Goal: Task Accomplishment & Management: Complete application form

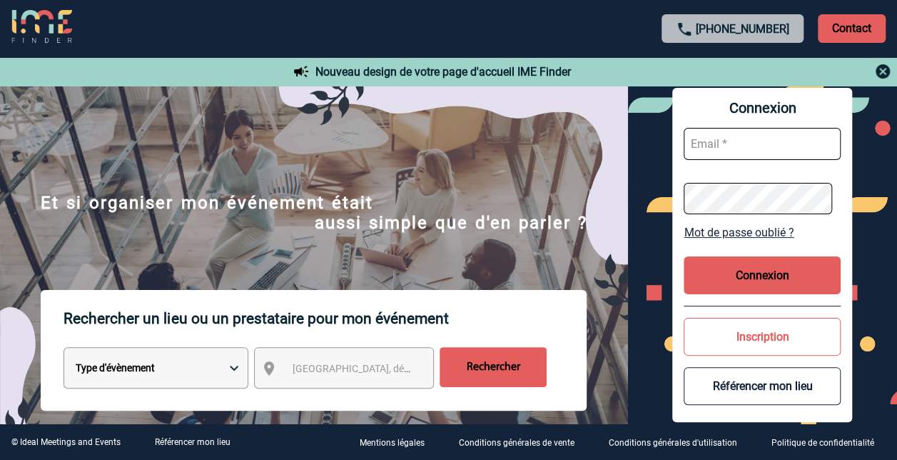
click at [726, 150] on input "text" at bounding box center [762, 144] width 157 height 32
type input "estelle.andre@schindler.com"
click at [807, 276] on button "Connexion" at bounding box center [762, 275] width 157 height 38
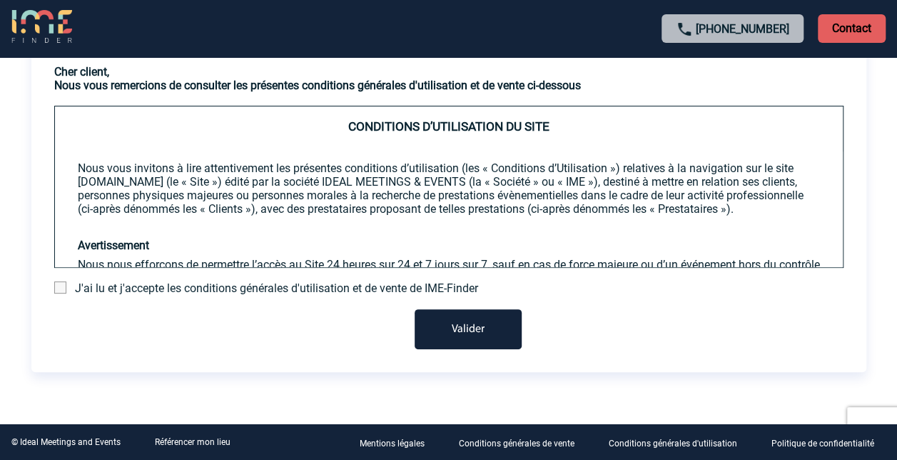
scroll to position [98, 0]
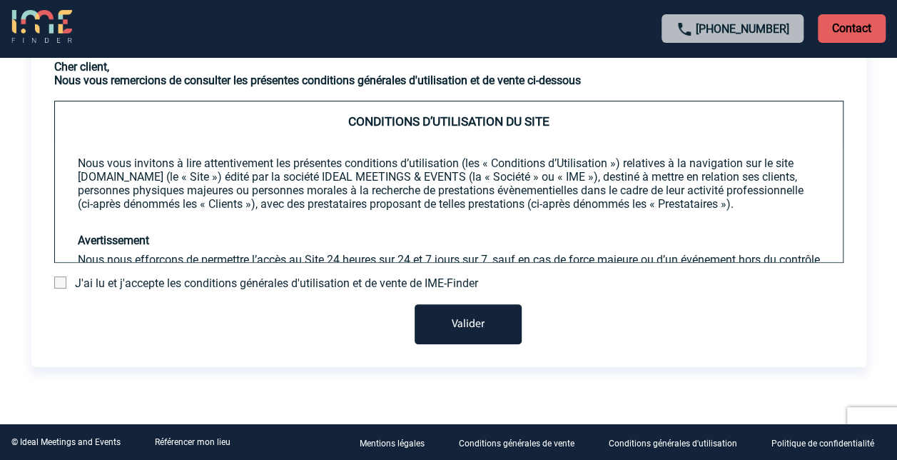
click at [61, 284] on span at bounding box center [60, 282] width 12 height 12
click at [0, 0] on input "checkbox" at bounding box center [0, 0] width 0 height 0
click at [460, 322] on button "Valider" at bounding box center [468, 324] width 107 height 40
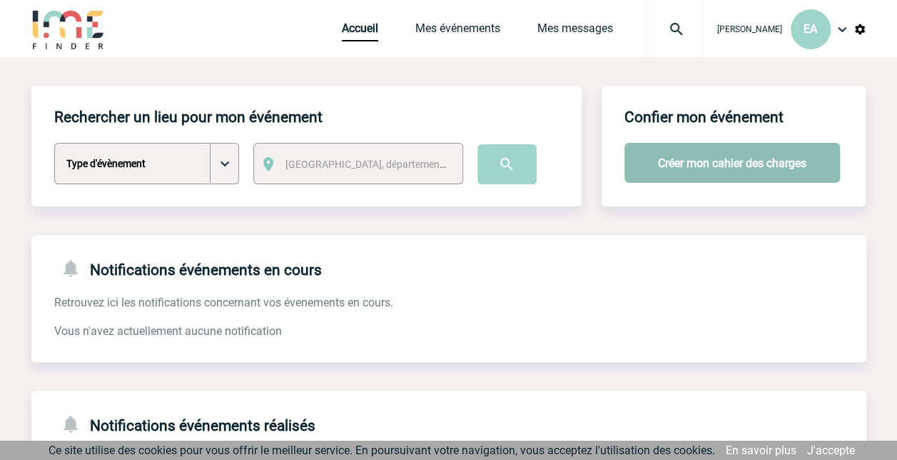
click at [790, 161] on button "Créer mon cahier des charges" at bounding box center [731, 163] width 215 height 40
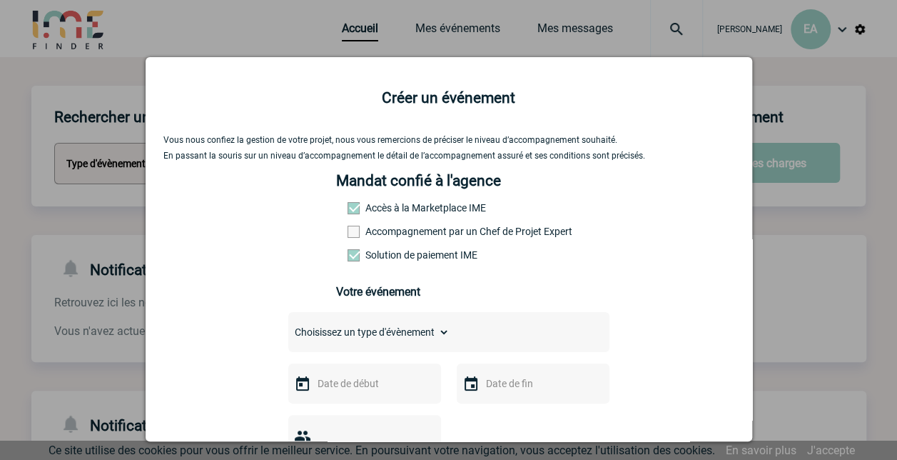
click at [784, 285] on div at bounding box center [448, 230] width 897 height 460
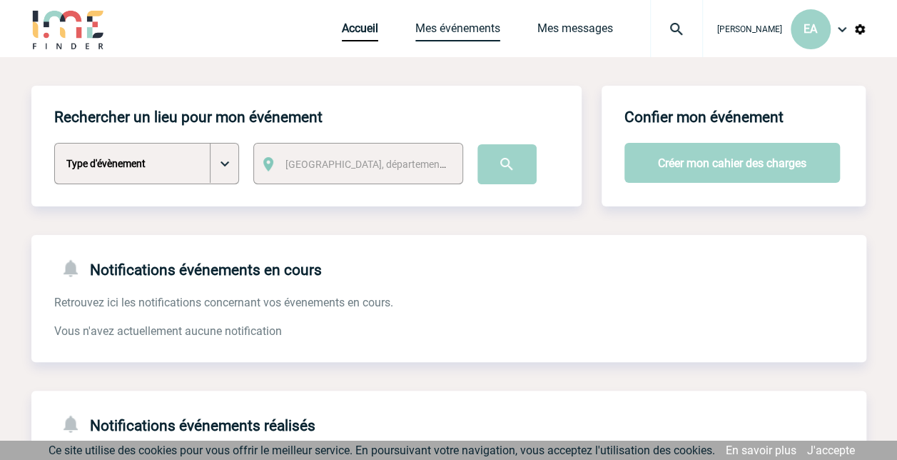
click at [459, 36] on link "Mes événements" at bounding box center [457, 31] width 85 height 20
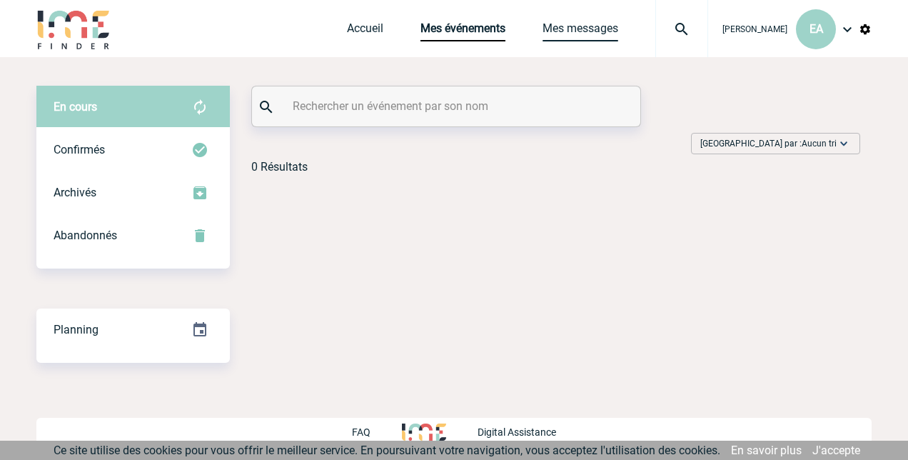
click at [579, 28] on link "Mes messages" at bounding box center [580, 31] width 76 height 20
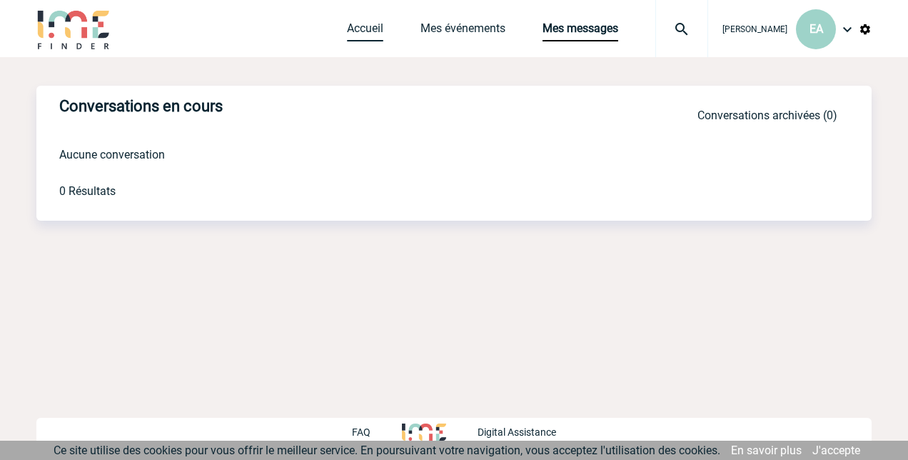
click at [381, 34] on link "Accueil" at bounding box center [365, 31] width 36 height 20
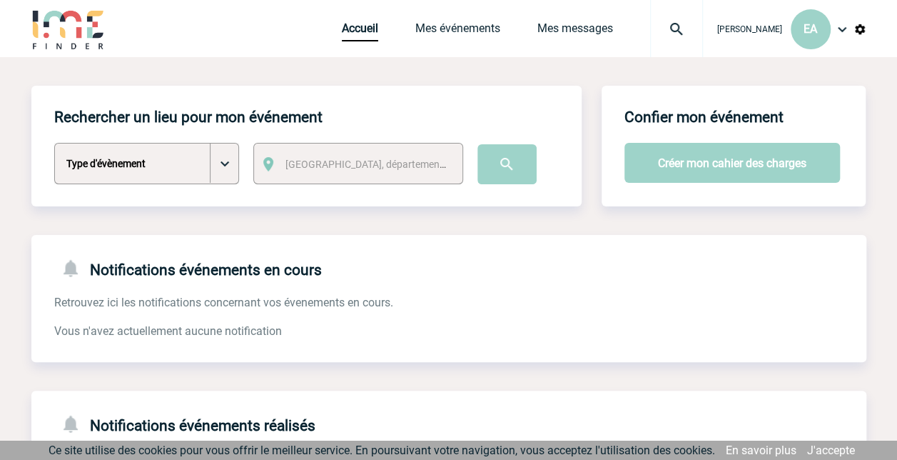
click at [230, 164] on select "Type d'évènement Séminaire avec nuitée Séminaire sans nuitée Repas de groupe Te…" at bounding box center [146, 163] width 185 height 41
select select "1"
click at [54, 143] on select "Type d'évènement Séminaire avec nuitée Séminaire sans nuitée Repas de groupe Te…" at bounding box center [146, 163] width 185 height 41
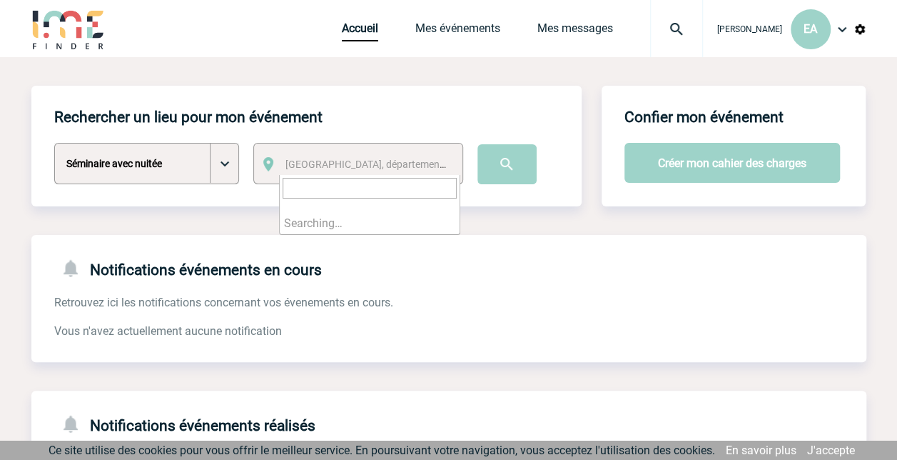
click at [353, 170] on span "[GEOGRAPHIC_DATA], département, région..." at bounding box center [384, 163] width 198 height 11
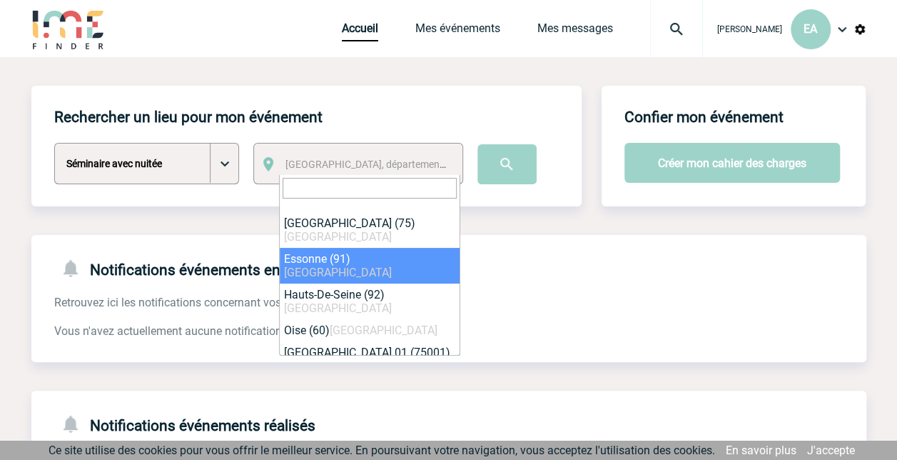
select select "63"
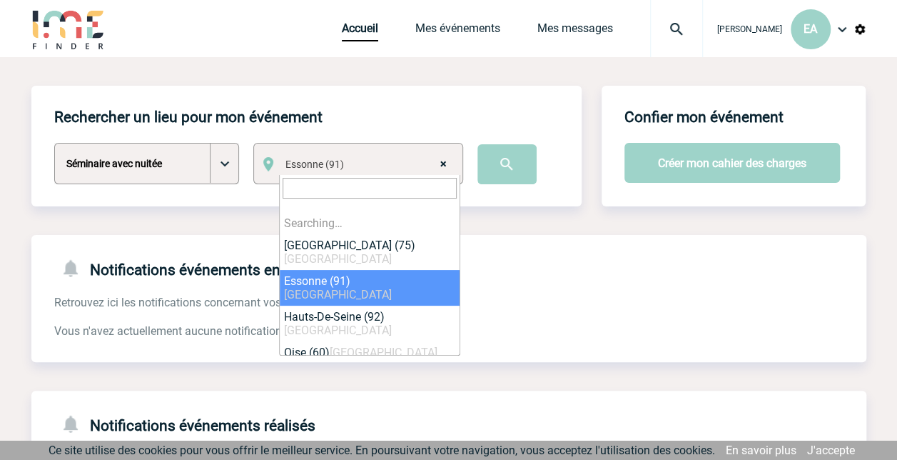
click at [341, 163] on span "× Essonne (91)" at bounding box center [370, 164] width 181 height 20
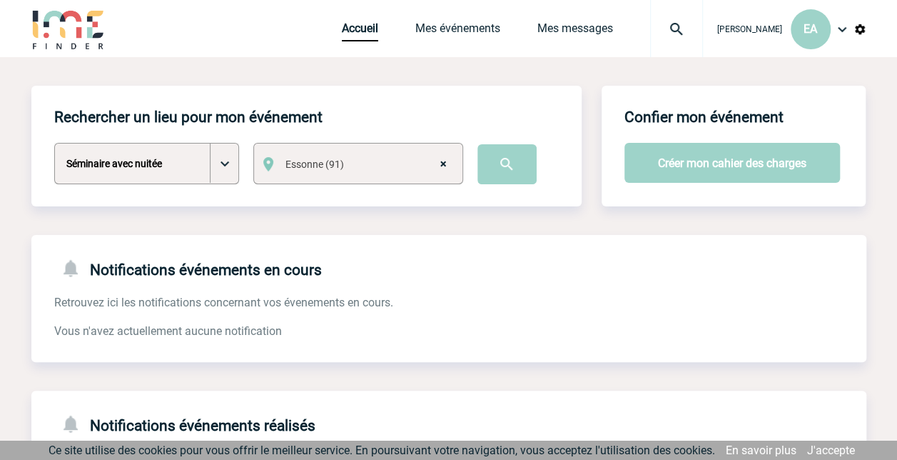
click at [517, 280] on div "Notifications événements en cours Retrouvez ici les notifications concernant vo…" at bounding box center [448, 287] width 835 height 104
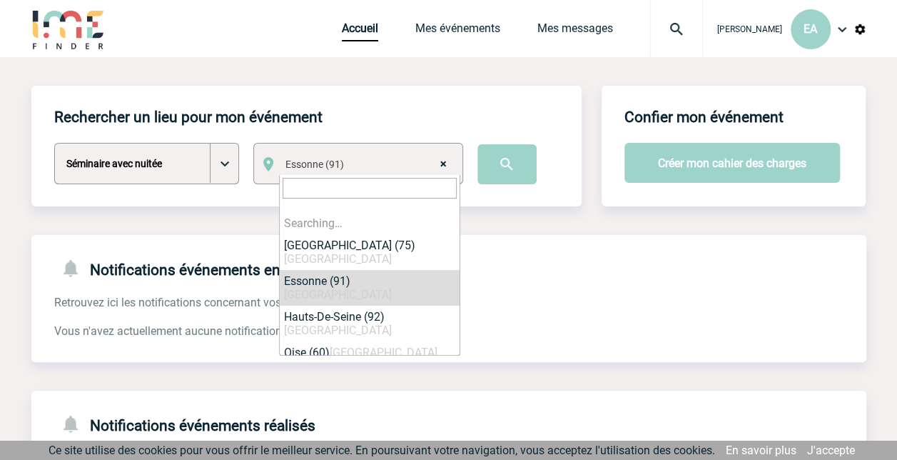
click at [447, 163] on span "× Essonne (91)" at bounding box center [370, 164] width 181 height 20
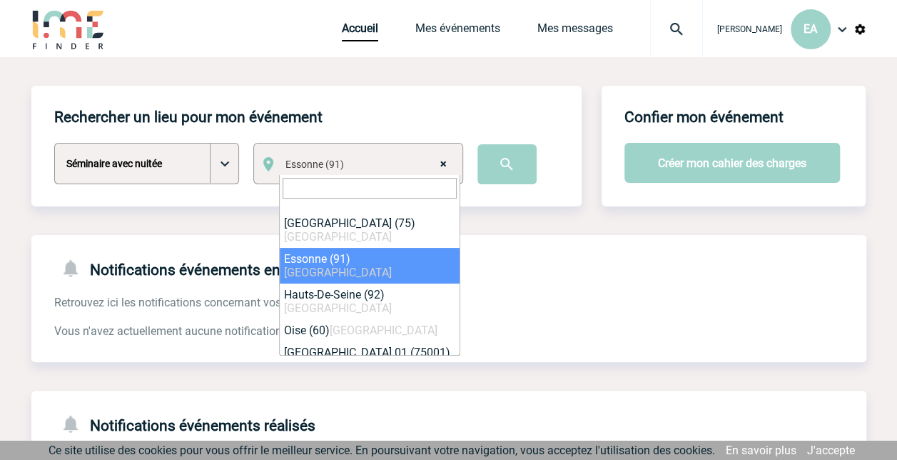
select select
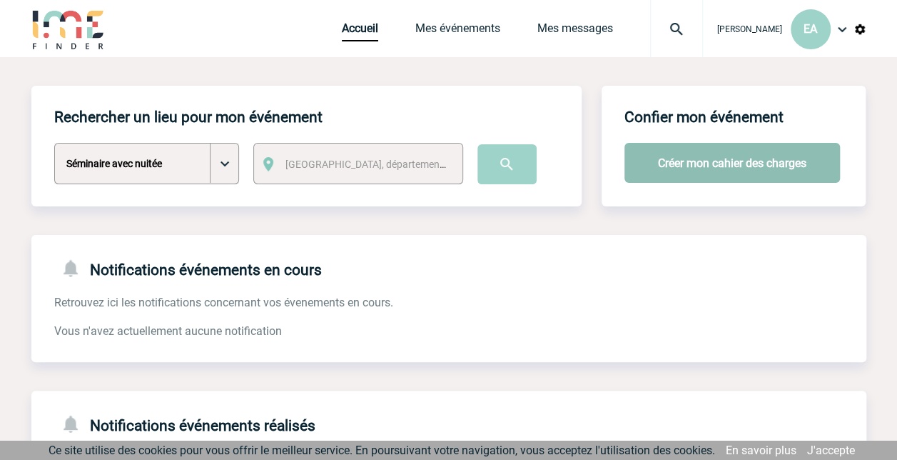
click at [676, 159] on button "Créer mon cahier des charges" at bounding box center [731, 163] width 215 height 40
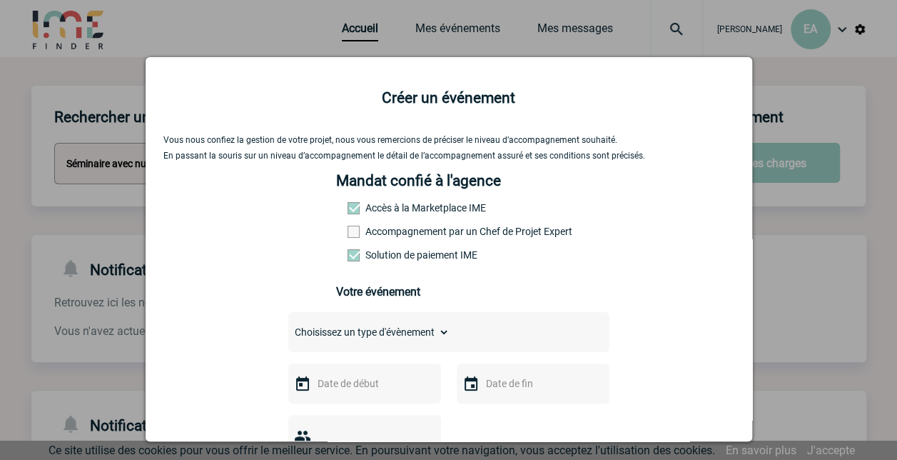
click at [441, 336] on select "Choisissez un type d'évènement Séminaire avec nuitée Séminaire sans nuitée Repa…" at bounding box center [368, 332] width 161 height 20
select select "1"
click at [288, 327] on select "Choisissez un type d'évènement Séminaire avec nuitée Séminaire sans nuitée Repa…" at bounding box center [368, 332] width 161 height 20
click at [365, 389] on input "text" at bounding box center [363, 383] width 98 height 19
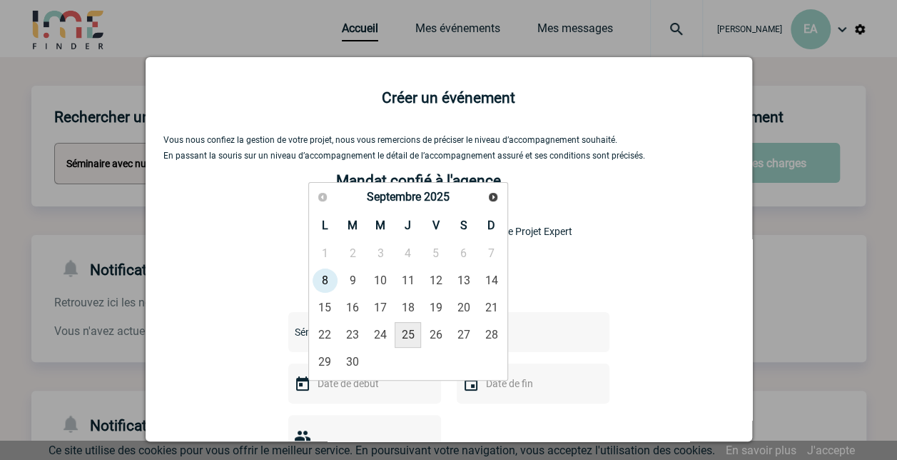
click at [402, 331] on link "25" at bounding box center [408, 335] width 26 height 26
type input "25-09-2025"
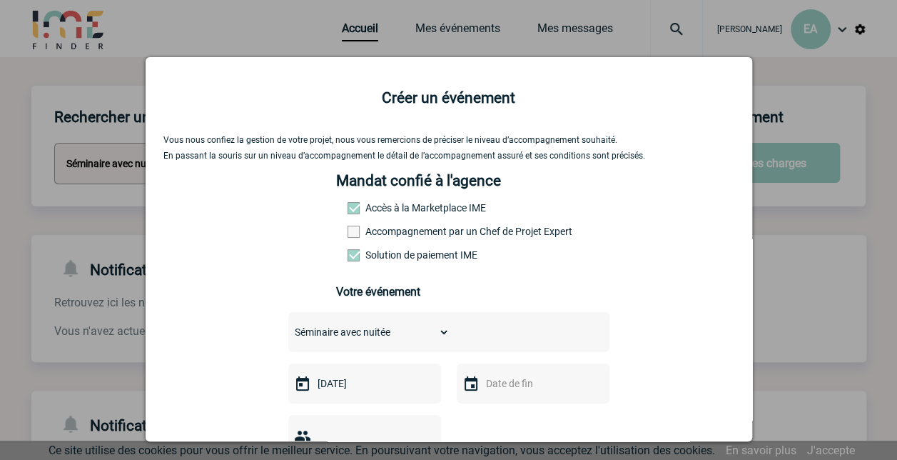
click at [491, 385] on input "text" at bounding box center [531, 383] width 98 height 19
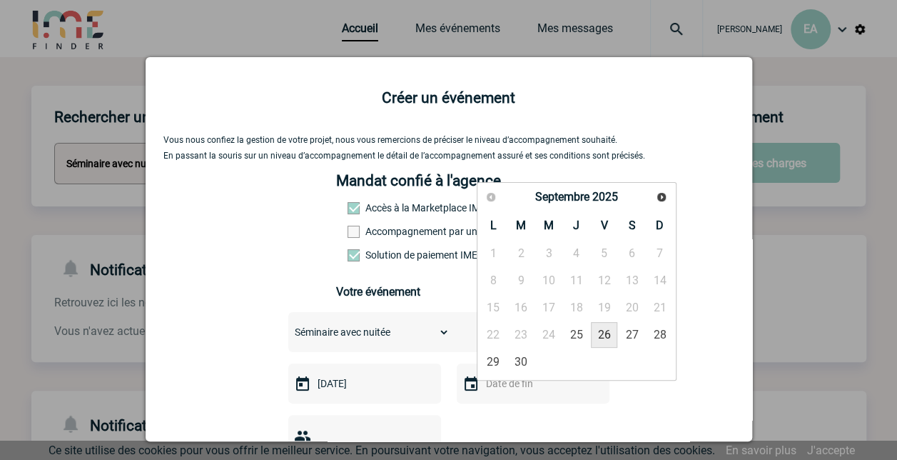
click at [606, 334] on link "26" at bounding box center [604, 335] width 26 height 26
type input "26-09-2025"
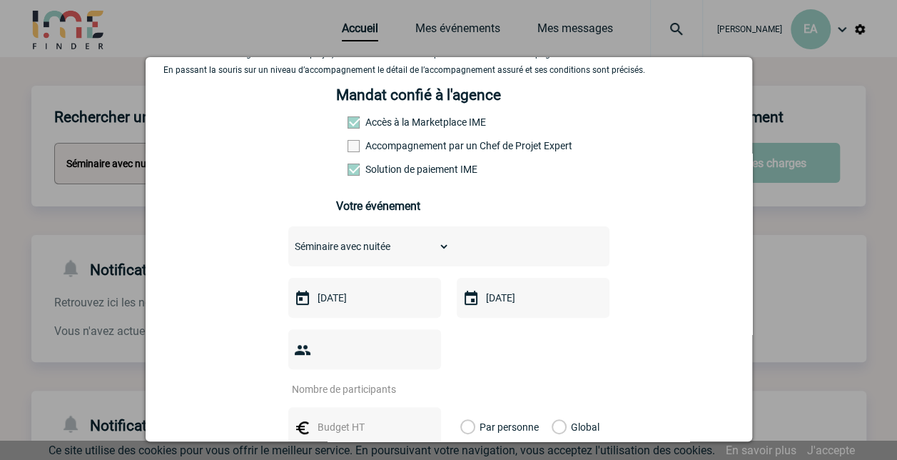
scroll to position [114, 0]
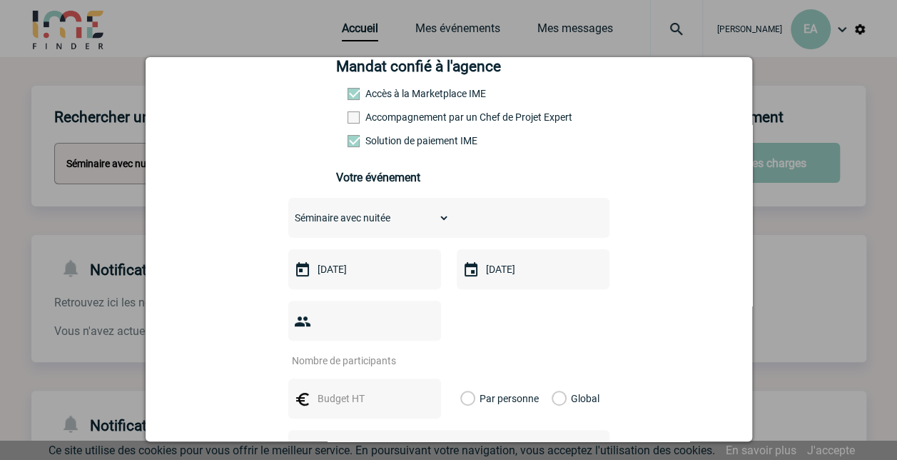
click at [372, 351] on input "number" at bounding box center [355, 360] width 134 height 19
click at [419, 351] on input "1" at bounding box center [355, 360] width 134 height 19
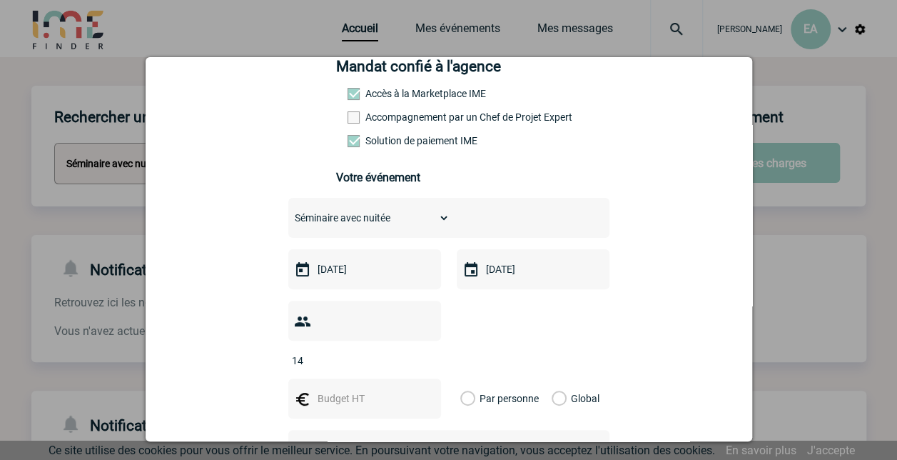
click at [419, 351] on input "14" at bounding box center [355, 360] width 134 height 19
click at [418, 351] on input "13" at bounding box center [355, 360] width 134 height 19
click at [418, 351] on input "12" at bounding box center [355, 360] width 134 height 19
click at [418, 351] on input "11" at bounding box center [355, 360] width 134 height 19
click at [418, 351] on input "10" at bounding box center [355, 360] width 134 height 19
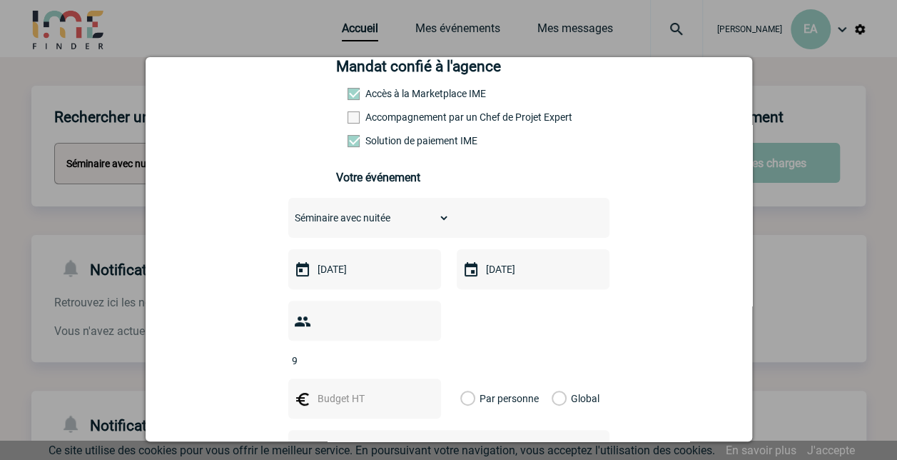
type input "9"
click at [418, 351] on input "9" at bounding box center [355, 360] width 134 height 19
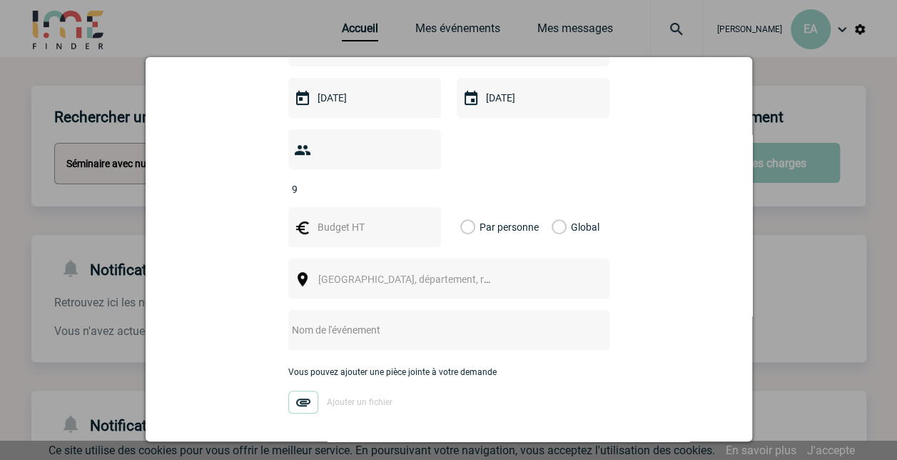
scroll to position [295, 0]
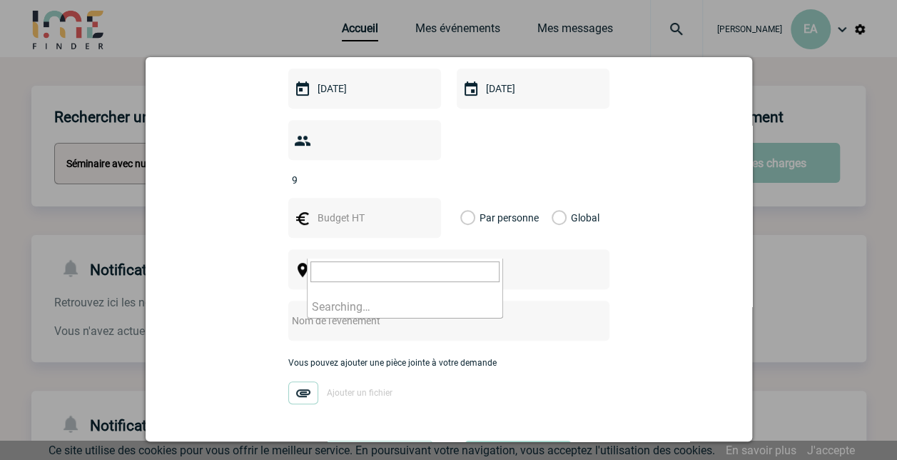
click at [407, 264] on span "Ville, département, région..." at bounding box center [417, 269] width 198 height 11
click at [811, 318] on div at bounding box center [448, 230] width 897 height 460
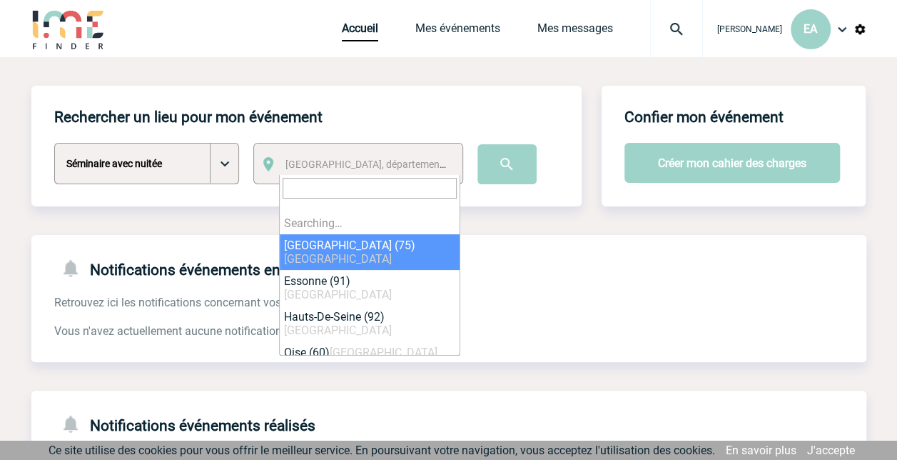
click at [361, 157] on span "Ville, département, région..." at bounding box center [370, 164] width 181 height 20
type input "è"
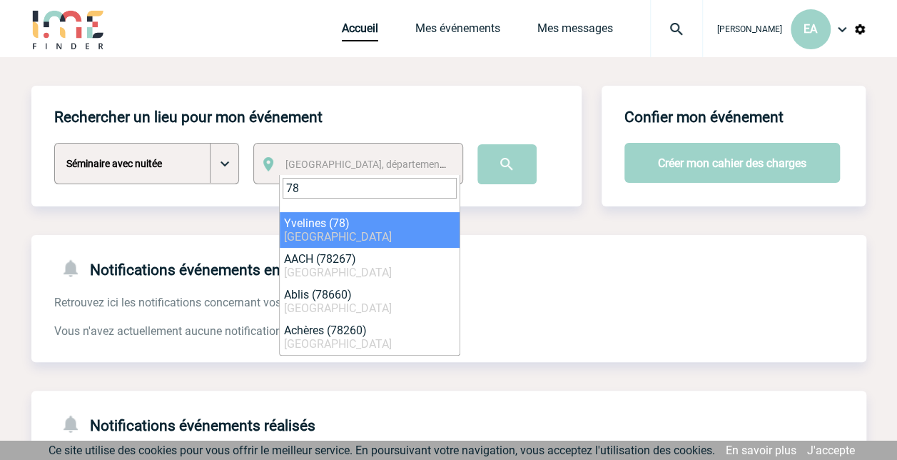
type input "78"
select select "775"
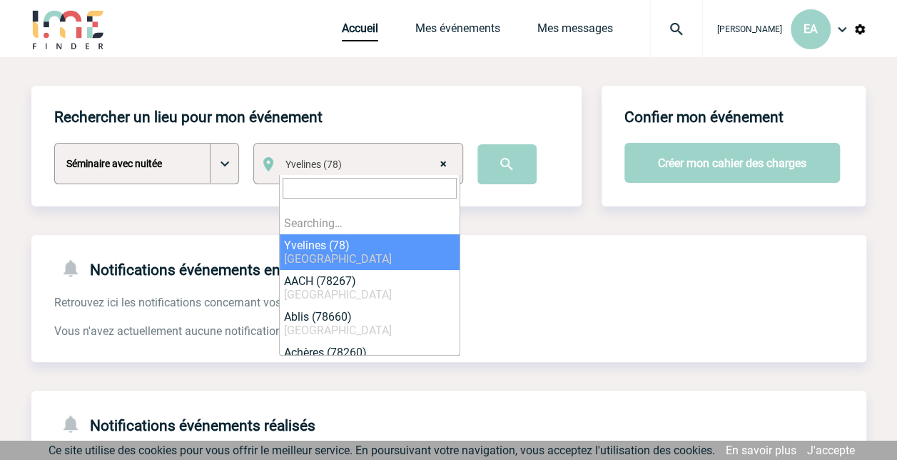
click at [357, 166] on span "× Yvelines (78)" at bounding box center [370, 164] width 181 height 20
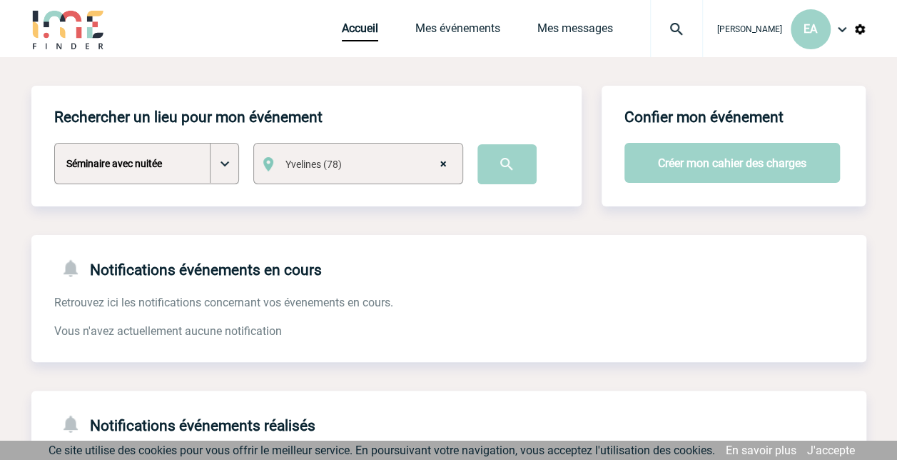
click at [552, 294] on div "Notifications événements en cours Retrouvez ici les notifications concernant vo…" at bounding box center [448, 287] width 835 height 104
click at [501, 170] on input "image" at bounding box center [506, 164] width 59 height 40
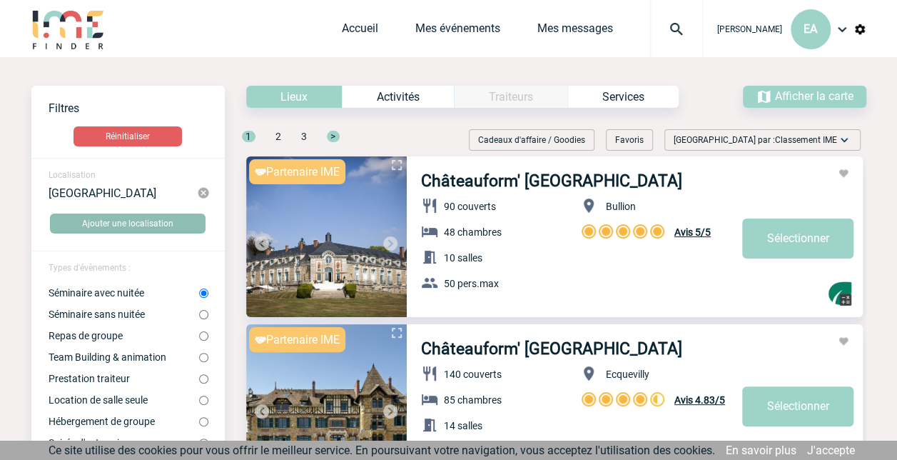
click at [166, 218] on button "Ajouter une localisation" at bounding box center [128, 223] width 156 height 20
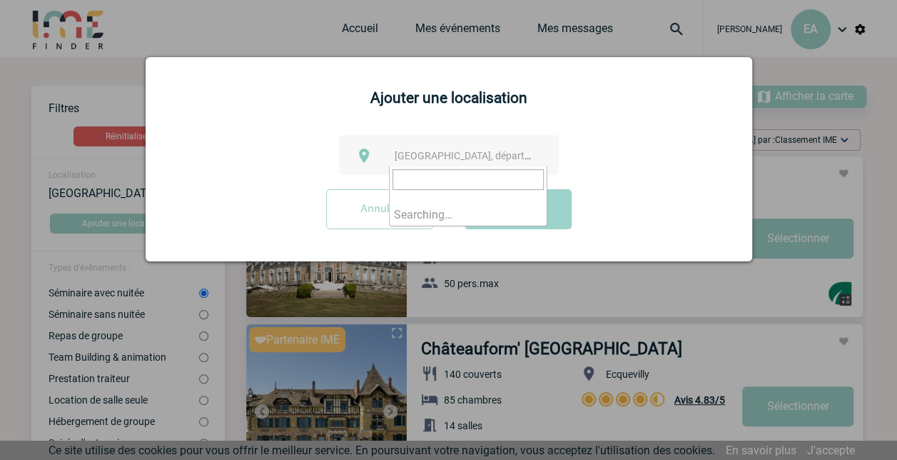
click at [455, 150] on span "Ville, département, région..." at bounding box center [468, 156] width 158 height 20
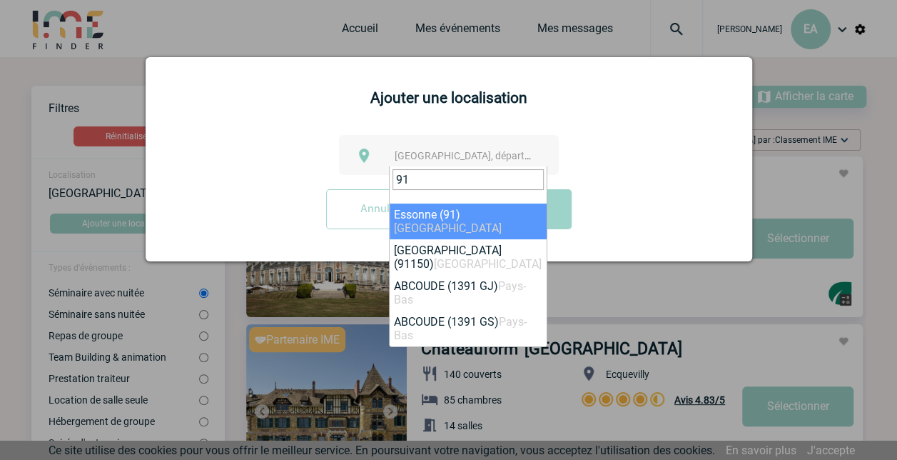
type input "91"
select select "63"
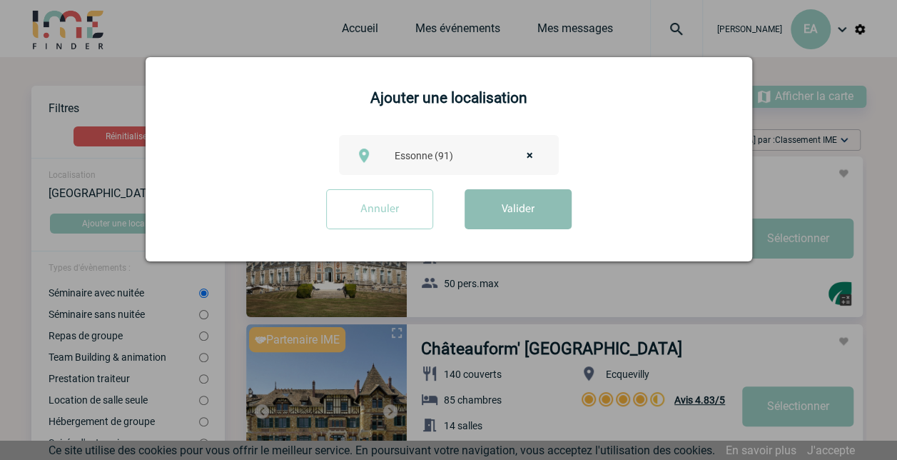
click at [489, 210] on button "Valider" at bounding box center [518, 209] width 107 height 40
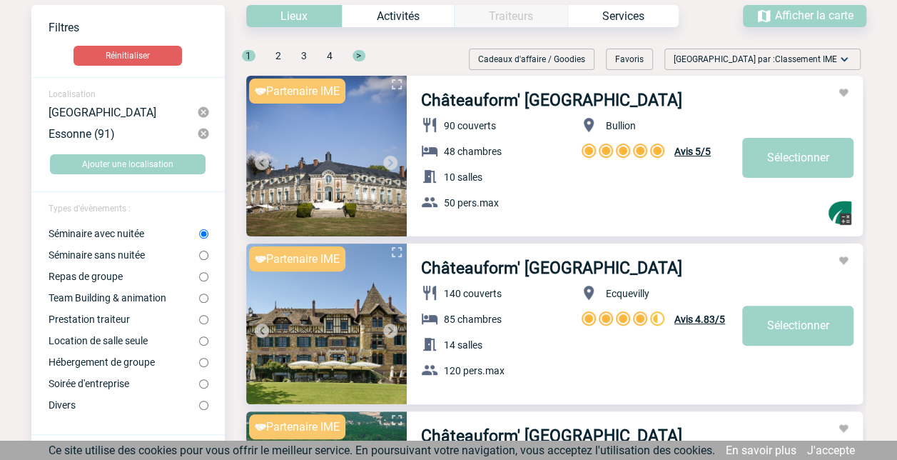
scroll to position [86, 0]
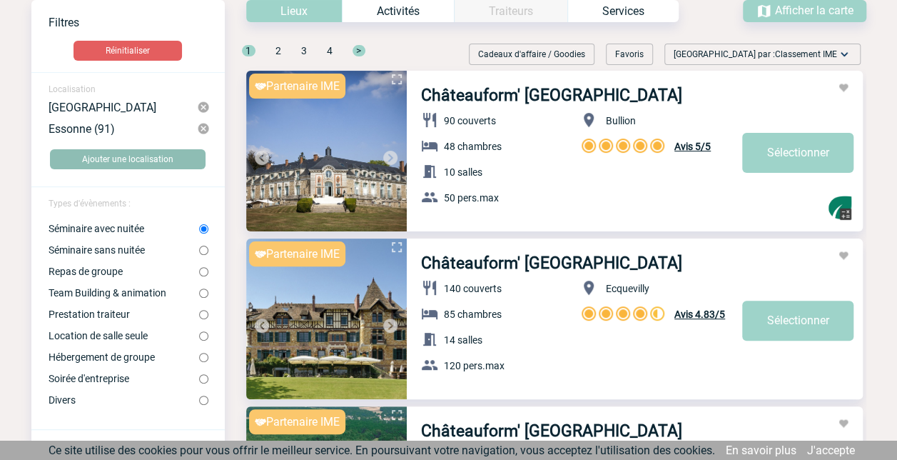
click at [148, 158] on button "Ajouter une localisation" at bounding box center [128, 159] width 156 height 20
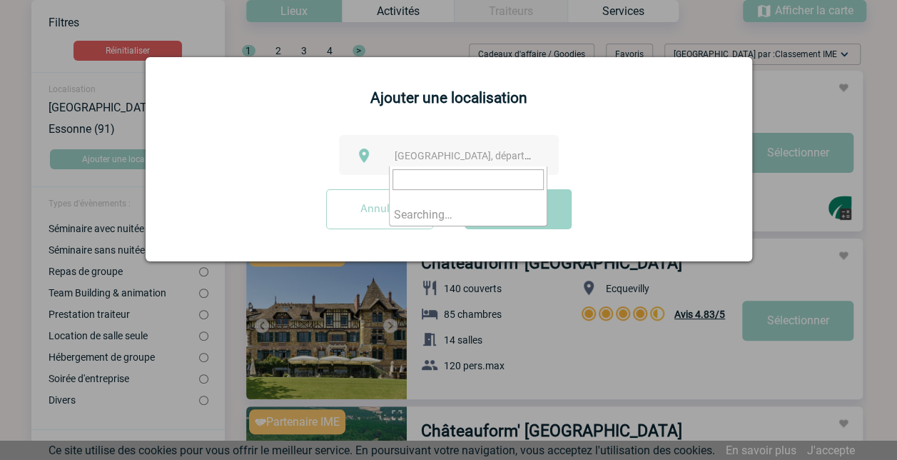
click at [402, 152] on span "Ville, département, région..." at bounding box center [494, 155] width 198 height 11
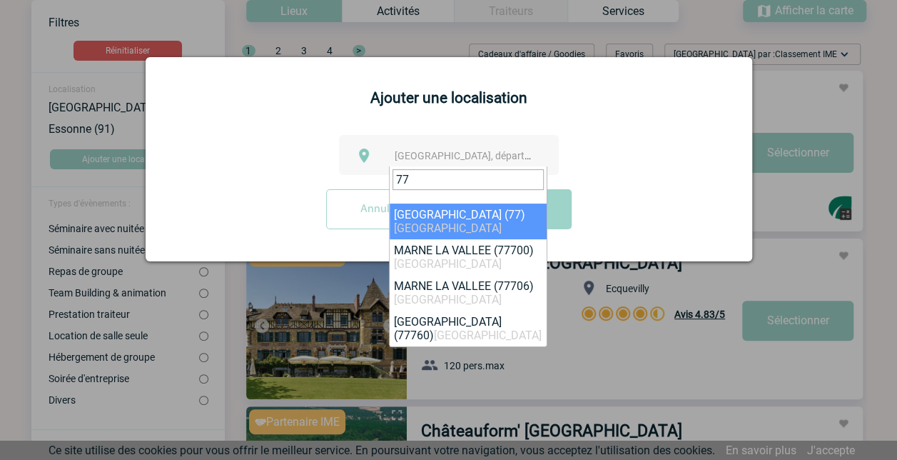
type input "77"
select select "261"
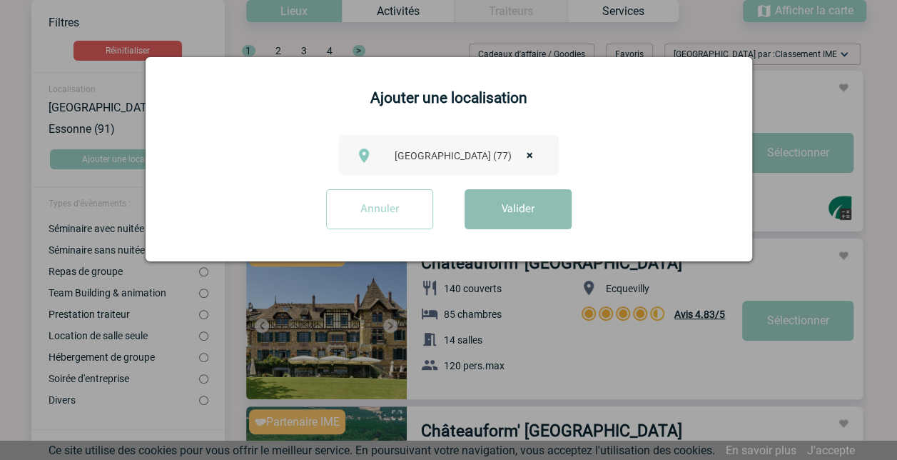
click at [484, 208] on button "Valider" at bounding box center [518, 209] width 107 height 40
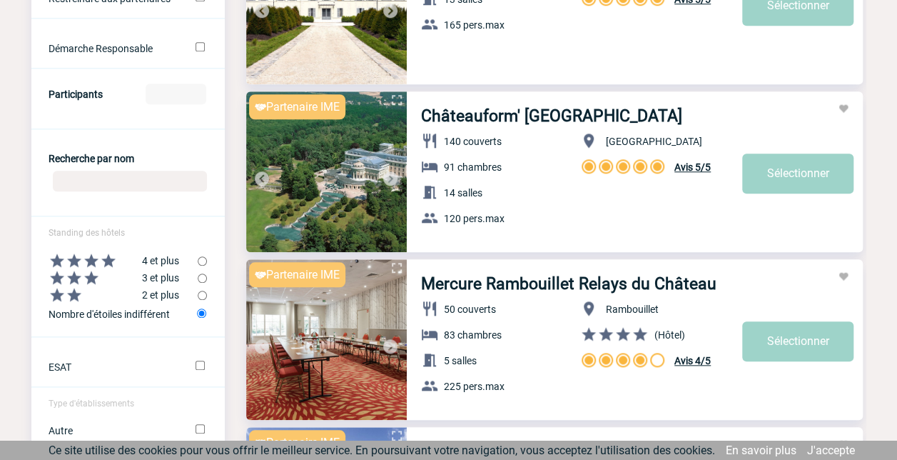
scroll to position [580, 0]
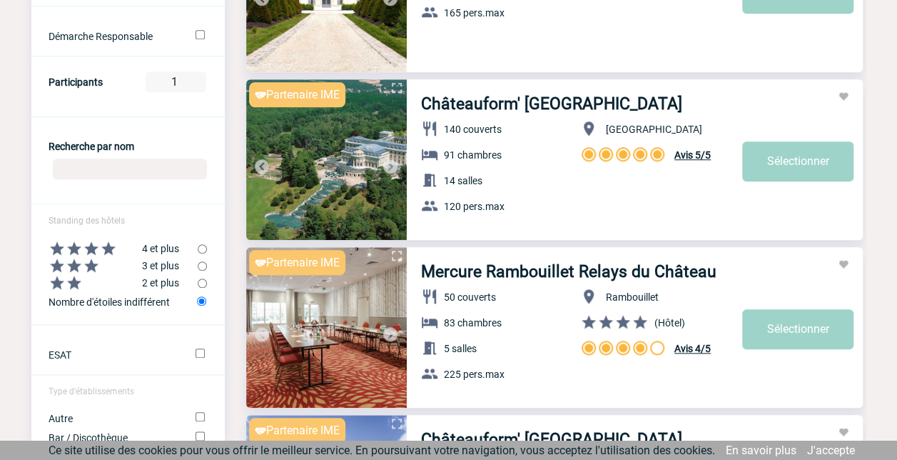
click at [196, 81] on input "1" at bounding box center [176, 81] width 61 height 21
click at [195, 81] on input "2" at bounding box center [176, 81] width 61 height 21
click at [195, 81] on input "3" at bounding box center [176, 81] width 61 height 21
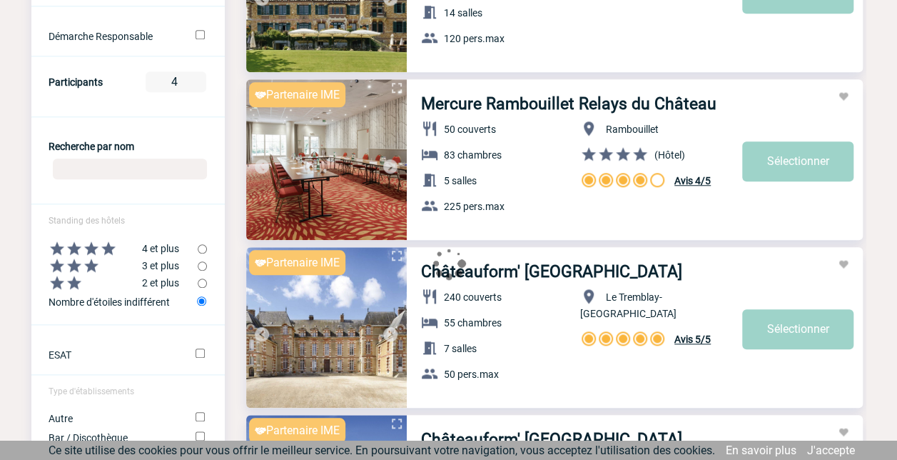
click at [195, 81] on input "4" at bounding box center [176, 81] width 61 height 21
click at [195, 81] on input "5" at bounding box center [176, 81] width 61 height 21
click at [195, 81] on input "6" at bounding box center [176, 81] width 61 height 21
click at [195, 81] on input "7" at bounding box center [176, 81] width 61 height 21
click at [195, 81] on input "8" at bounding box center [176, 81] width 61 height 21
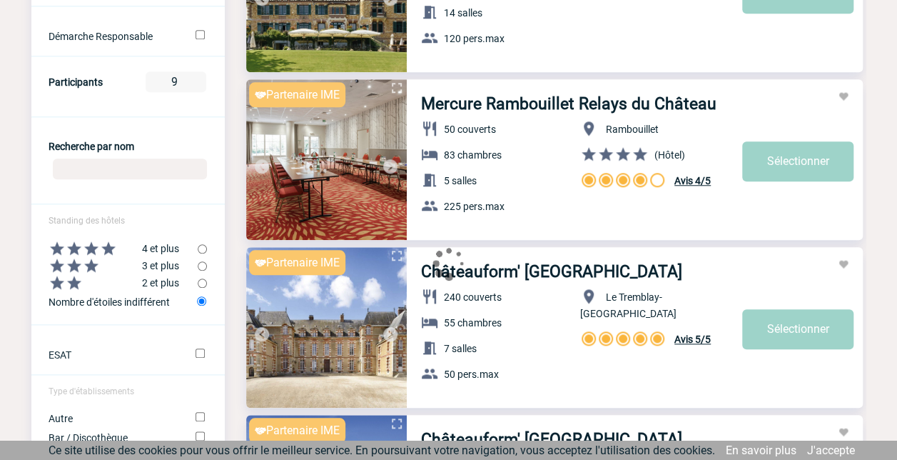
type input "9"
click at [195, 81] on input "9" at bounding box center [176, 81] width 61 height 21
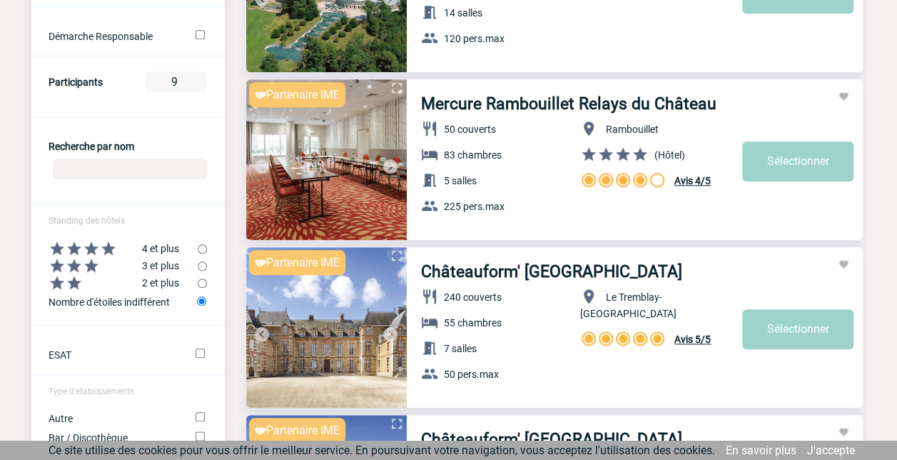
click at [200, 288] on input "radio" at bounding box center [202, 282] width 9 height 9
radio input "true"
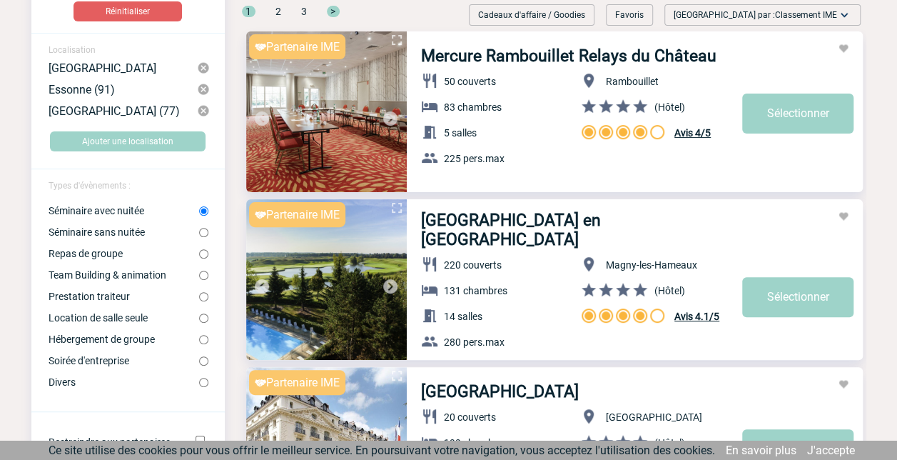
scroll to position [0, 0]
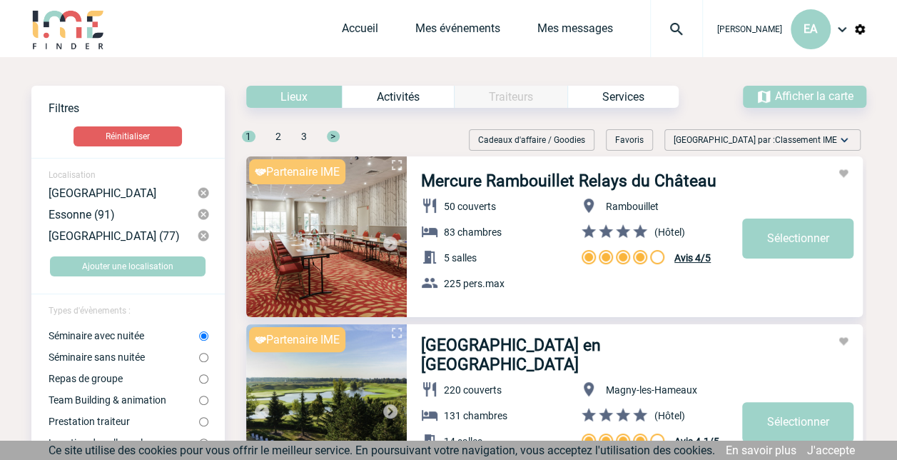
click at [375, 19] on div "Accueil Mes événements Mes messages Projet, client Projet, client" at bounding box center [522, 28] width 361 height 57
click at [375, 28] on link "Accueil" at bounding box center [360, 31] width 36 height 20
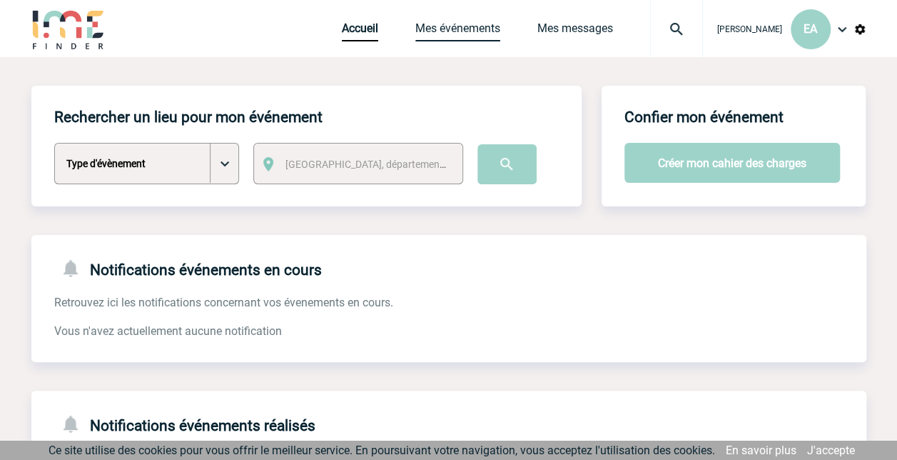
click at [479, 41] on link "Mes événements" at bounding box center [457, 31] width 85 height 20
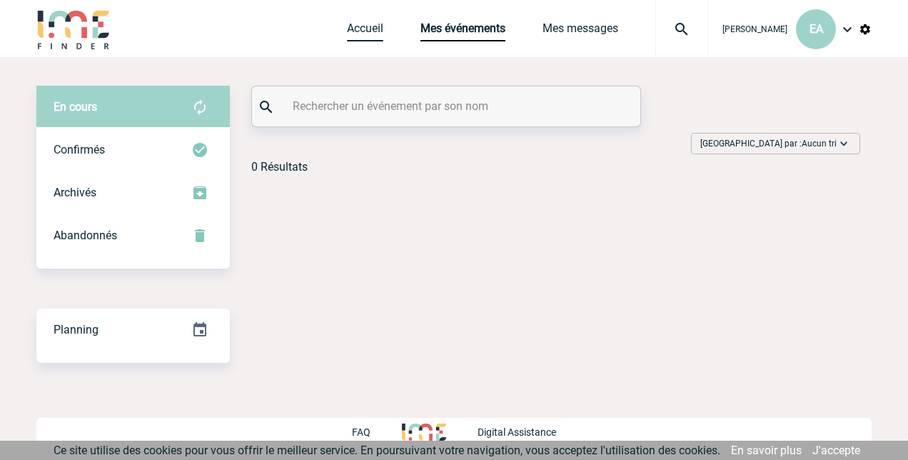
click at [373, 24] on link "Accueil" at bounding box center [365, 31] width 36 height 20
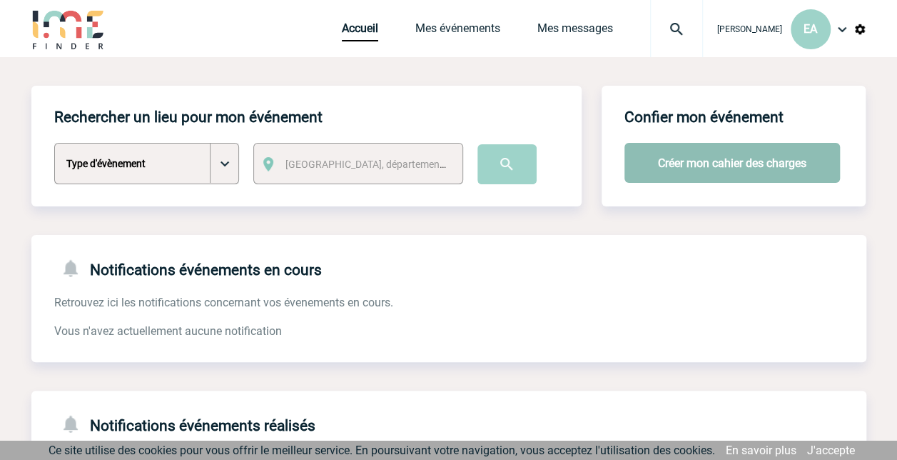
click at [745, 159] on button "Créer mon cahier des charges" at bounding box center [731, 163] width 215 height 40
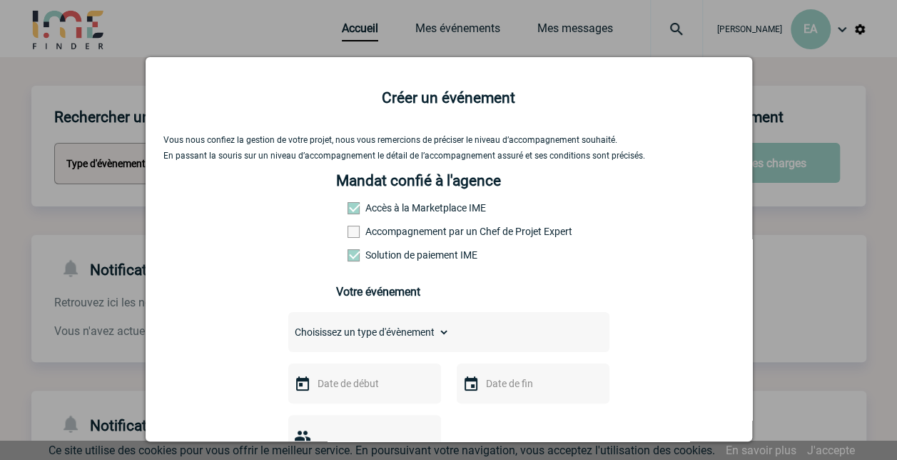
click at [435, 340] on select "Choisissez un type d'évènement Séminaire avec nuitée Séminaire sans nuitée Repa…" at bounding box center [368, 332] width 161 height 20
click at [288, 327] on select "Choisissez un type d'évènement Séminaire avec nuitée Séminaire sans nuitée Repa…" at bounding box center [368, 332] width 161 height 20
click at [436, 331] on select "Choisissez un type d'évènement Séminaire avec nuitée Séminaire sans nuitée Repa…" at bounding box center [368, 332] width 161 height 20
select select "1"
click at [288, 327] on select "Choisissez un type d'évènement Séminaire avec nuitée Séminaire sans nuitée Repa…" at bounding box center [368, 332] width 161 height 20
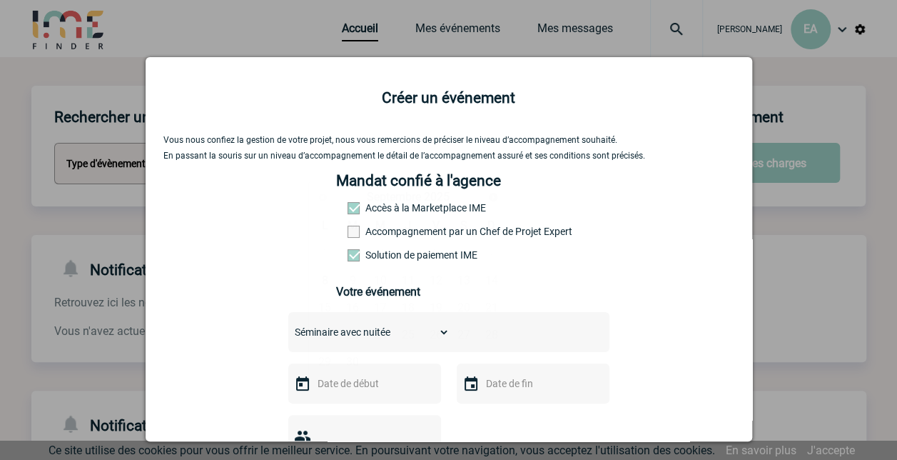
click at [387, 392] on input "text" at bounding box center [363, 383] width 98 height 19
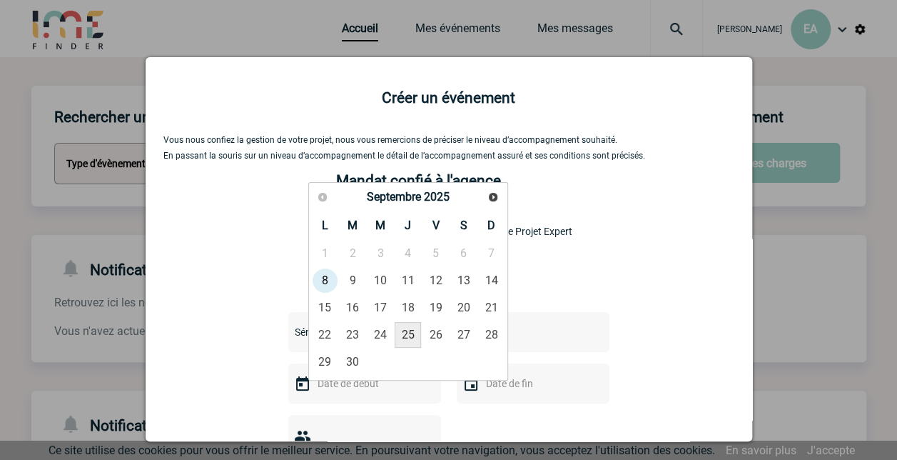
click at [404, 336] on link "25" at bounding box center [408, 335] width 26 height 26
type input "25-09-2025"
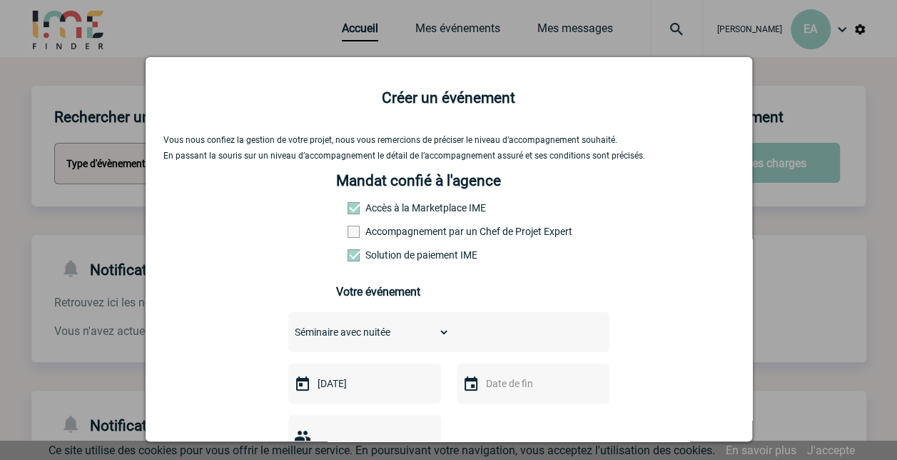
click at [494, 389] on input "text" at bounding box center [531, 383] width 98 height 19
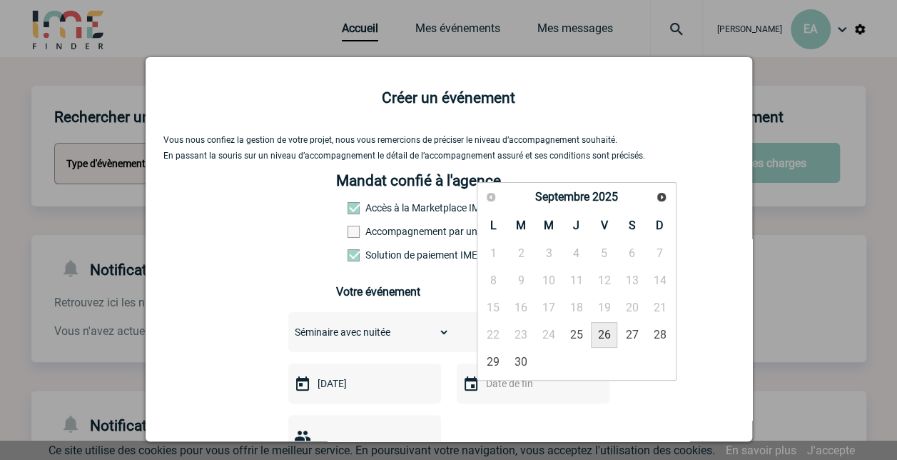
click at [605, 327] on link "26" at bounding box center [604, 335] width 26 height 26
type input "26-09-2025"
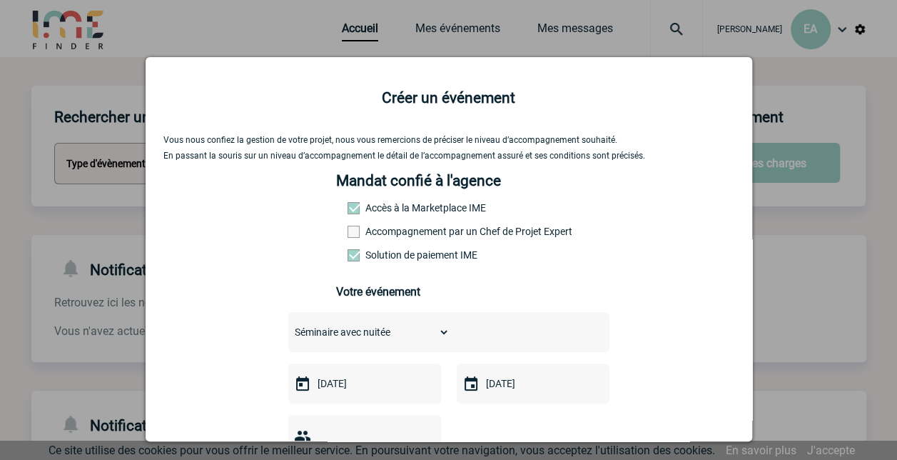
click at [763, 398] on div at bounding box center [448, 230] width 897 height 460
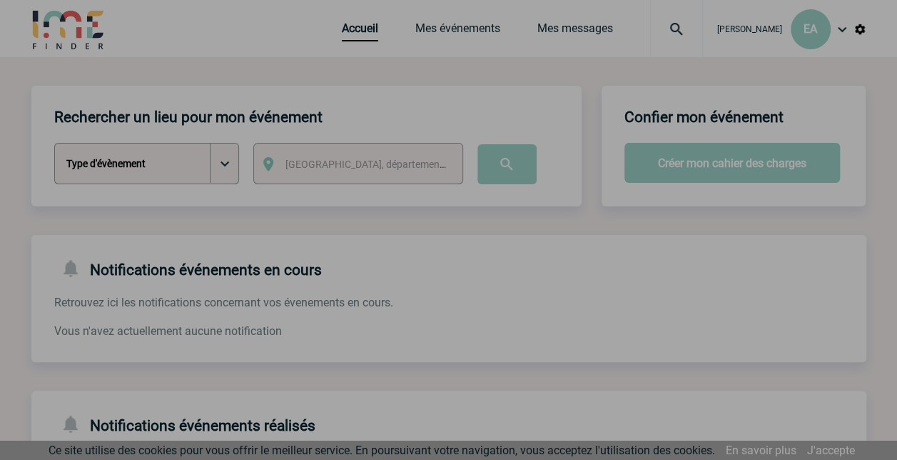
click at [751, 415] on div at bounding box center [448, 230] width 897 height 460
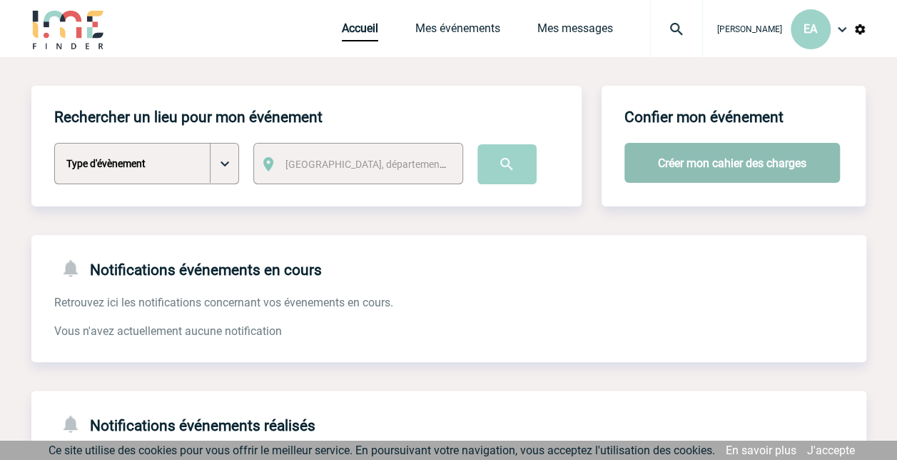
click at [702, 161] on button "Créer mon cahier des charges" at bounding box center [731, 163] width 215 height 40
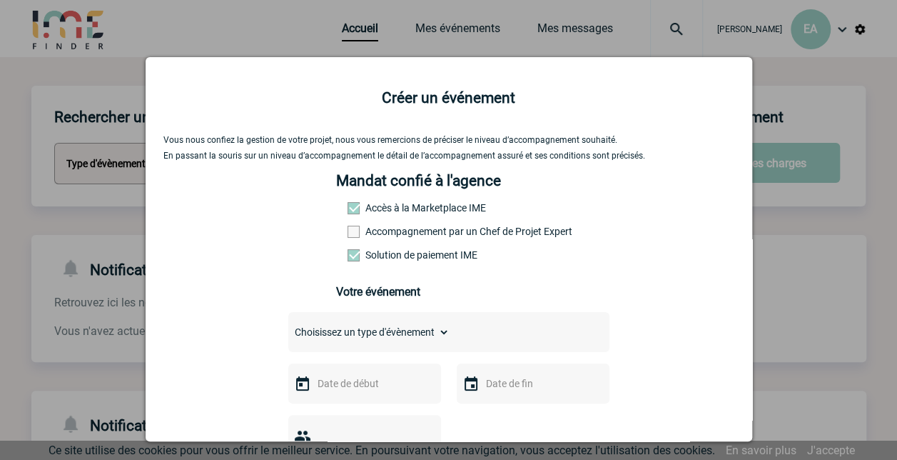
click at [348, 235] on span at bounding box center [353, 231] width 12 height 12
click at [0, 0] on input "Accompagnement par un Chef de Projet Expert" at bounding box center [0, 0] width 0 height 0
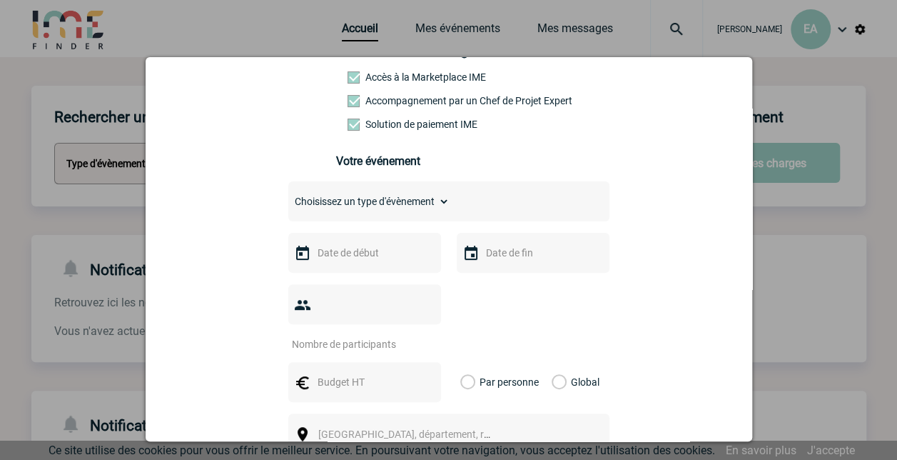
scroll to position [152, 0]
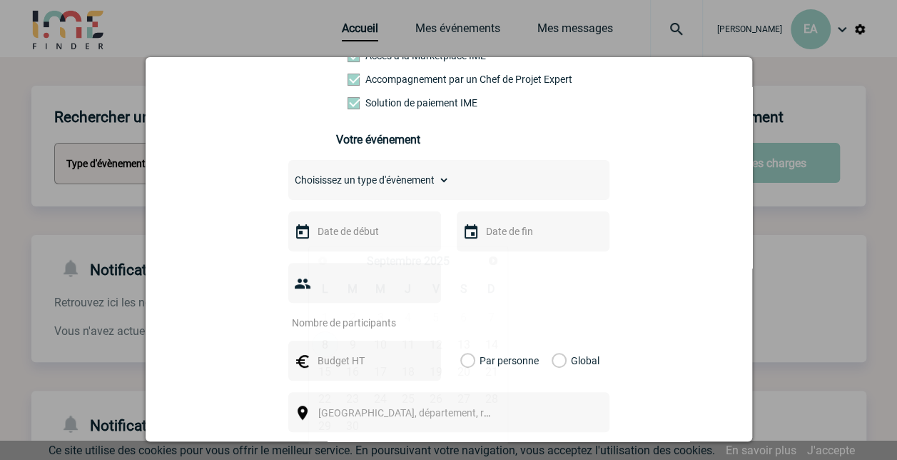
click at [356, 240] on input "text" at bounding box center [363, 231] width 98 height 19
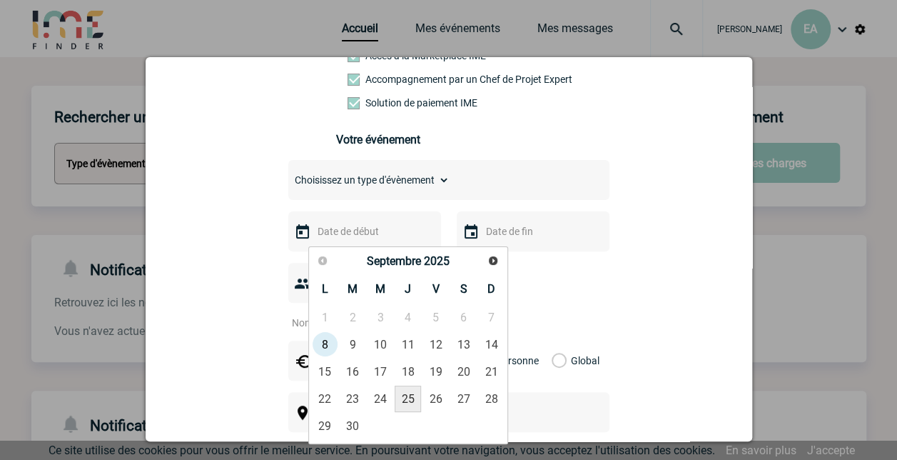
click at [408, 392] on link "25" at bounding box center [408, 398] width 26 height 26
type input "25-09-2025"
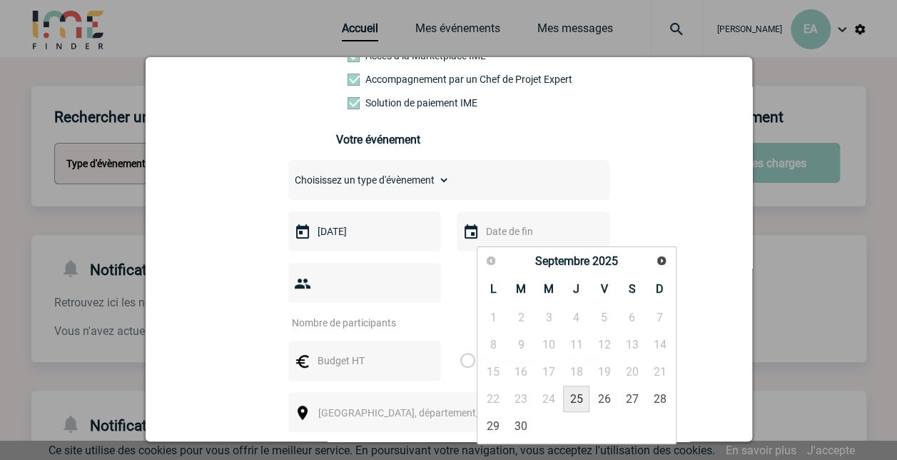
click at [489, 235] on input "text" at bounding box center [531, 231] width 98 height 19
click at [605, 397] on link "26" at bounding box center [604, 398] width 26 height 26
type input "26-09-2025"
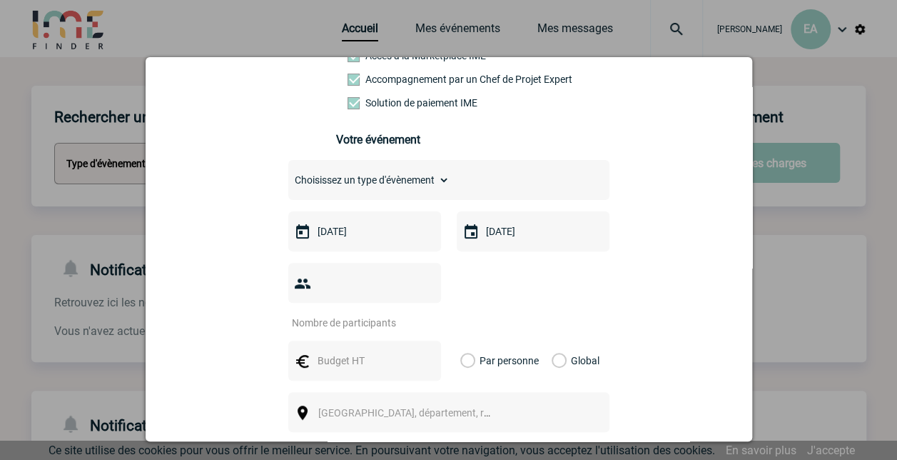
click at [390, 313] on input "number" at bounding box center [355, 322] width 134 height 19
click at [419, 313] on input "1" at bounding box center [355, 322] width 134 height 19
click at [419, 313] on input "2" at bounding box center [355, 322] width 134 height 19
click at [419, 313] on input "3" at bounding box center [355, 322] width 134 height 19
click at [419, 313] on input "4" at bounding box center [355, 322] width 134 height 19
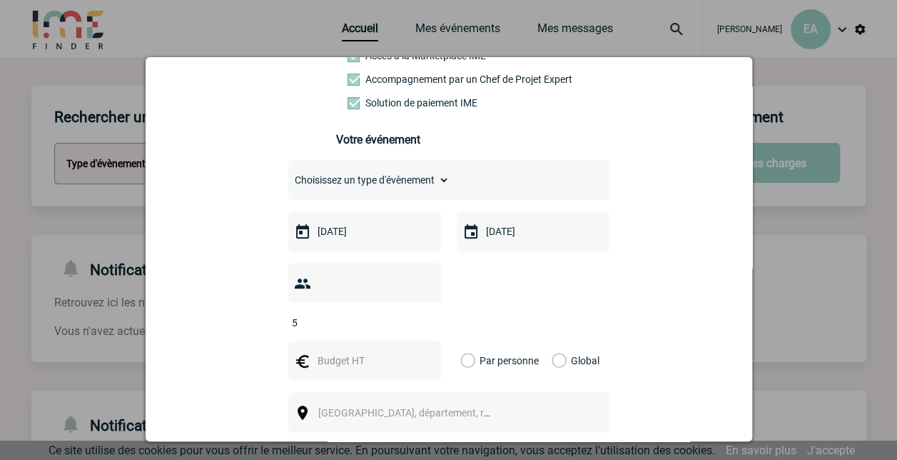
click at [419, 313] on input "5" at bounding box center [355, 322] width 134 height 19
click at [419, 313] on input "6" at bounding box center [355, 322] width 134 height 19
click at [419, 313] on input "7" at bounding box center [355, 322] width 134 height 19
click at [419, 313] on input "8" at bounding box center [355, 322] width 134 height 19
type input "9"
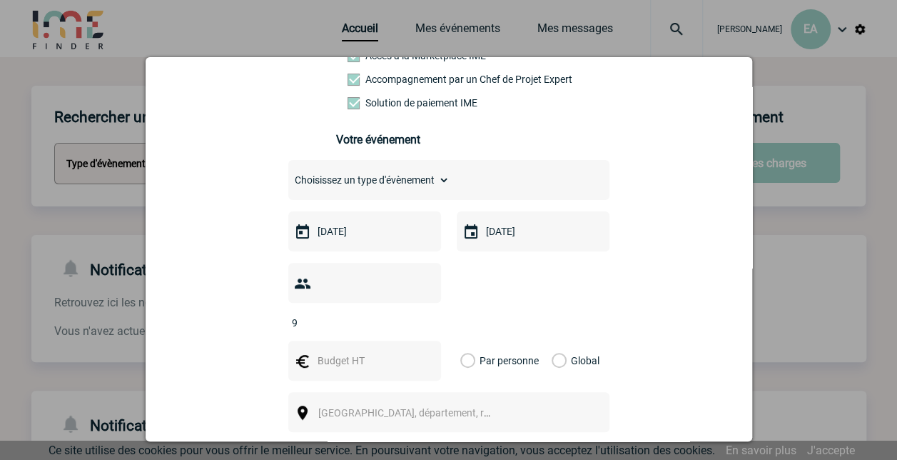
click at [419, 313] on input "9" at bounding box center [355, 322] width 134 height 19
click at [407, 407] on span "[GEOGRAPHIC_DATA], département, région..." at bounding box center [417, 412] width 198 height 11
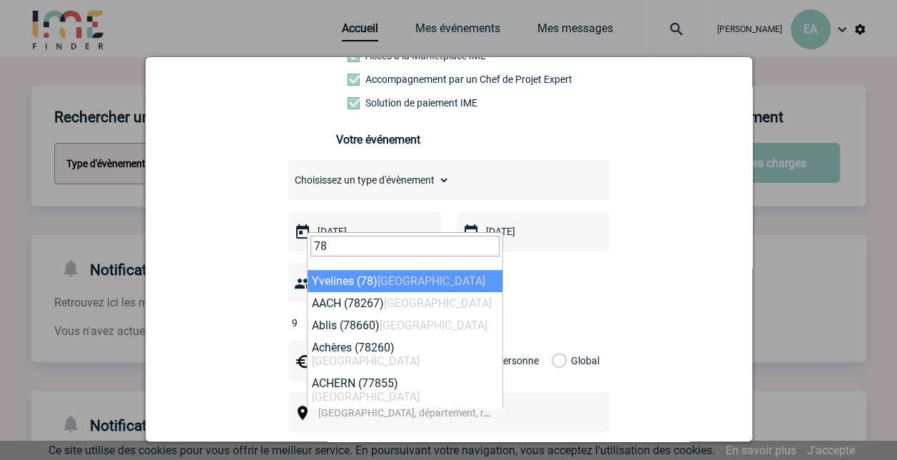
type input "78"
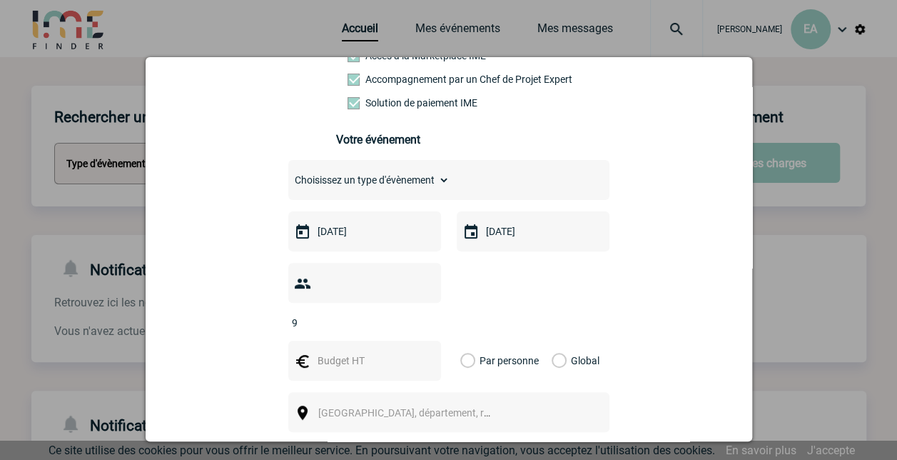
click at [624, 397] on div "Vous nous confiez la gestion de votre projet, nous vous remercions de préciser …" at bounding box center [448, 308] width 571 height 651
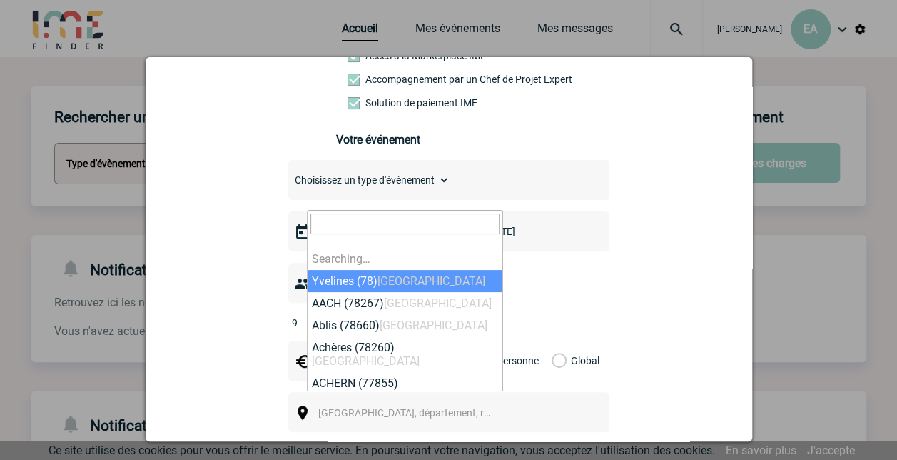
click at [420, 407] on span "[GEOGRAPHIC_DATA], département, région..." at bounding box center [417, 412] width 198 height 11
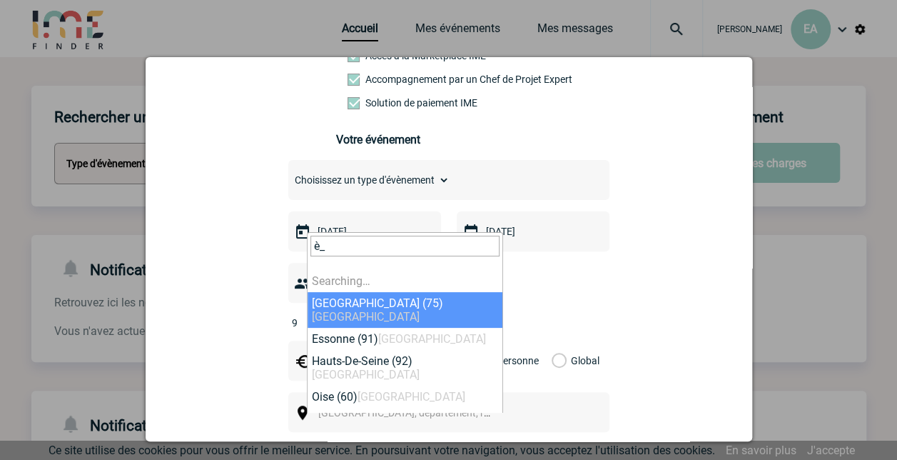
type input "è"
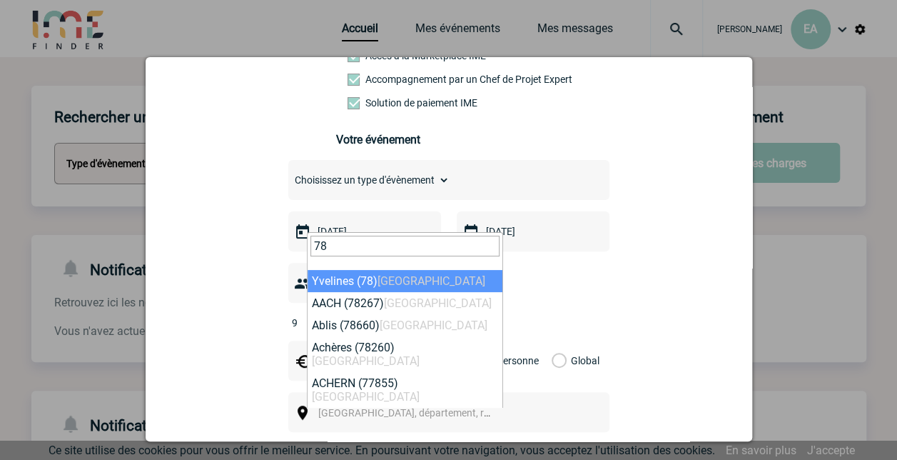
type input "78"
select select "775"
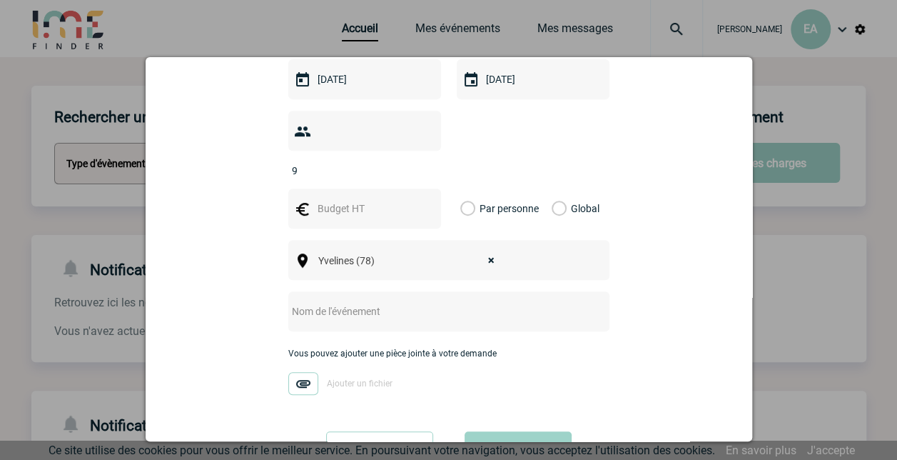
scroll to position [345, 0]
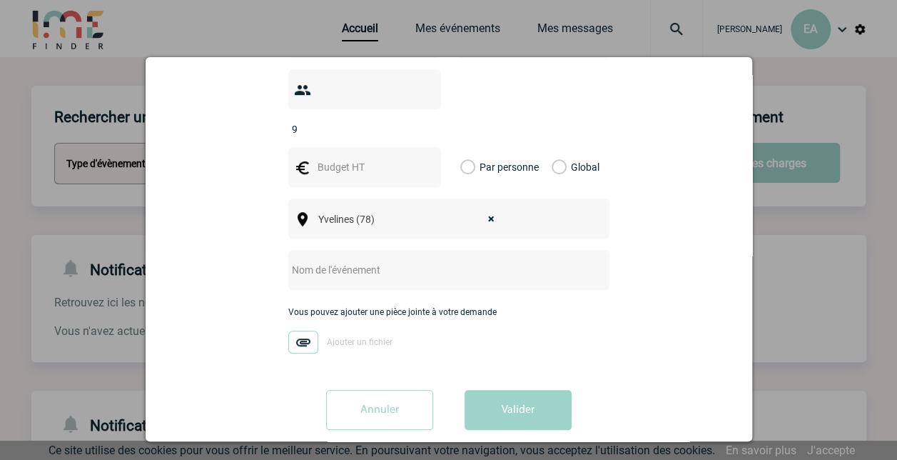
drag, startPoint x: 437, startPoint y: 234, endPoint x: 436, endPoint y: 251, distance: 17.2
click at [436, 251] on div at bounding box center [448, 270] width 321 height 40
click at [436, 260] on input "text" at bounding box center [429, 269] width 283 height 19
type input "Séminaire DAFI"
click at [523, 392] on button "Valider" at bounding box center [518, 410] width 107 height 40
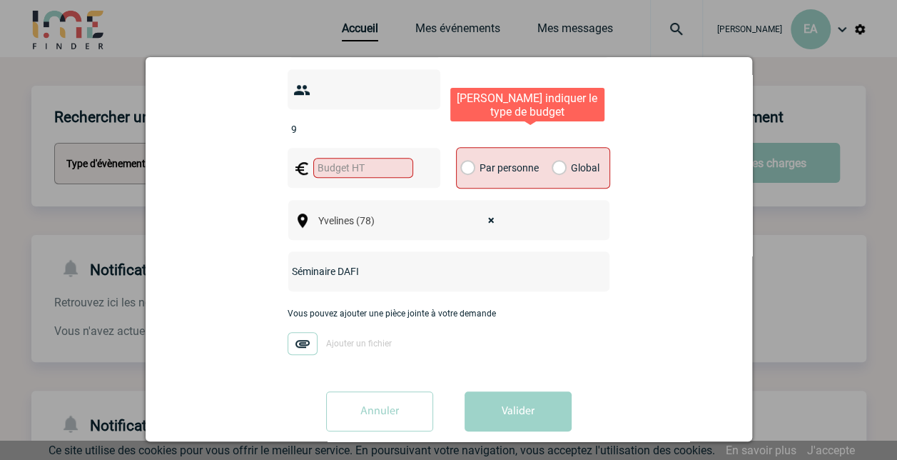
click at [464, 148] on label "Par personne" at bounding box center [468, 168] width 16 height 40
click at [0, 0] on input "Par personne" at bounding box center [0, 0] width 0 height 0
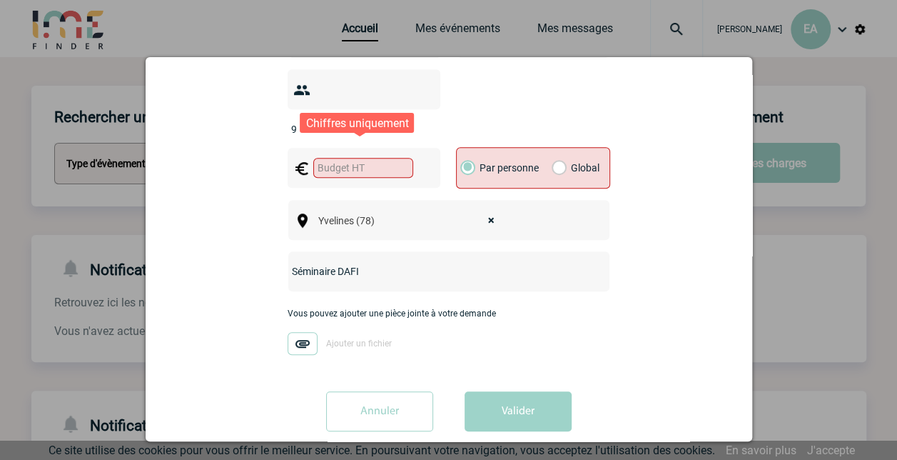
click at [385, 158] on input "text" at bounding box center [363, 168] width 100 height 20
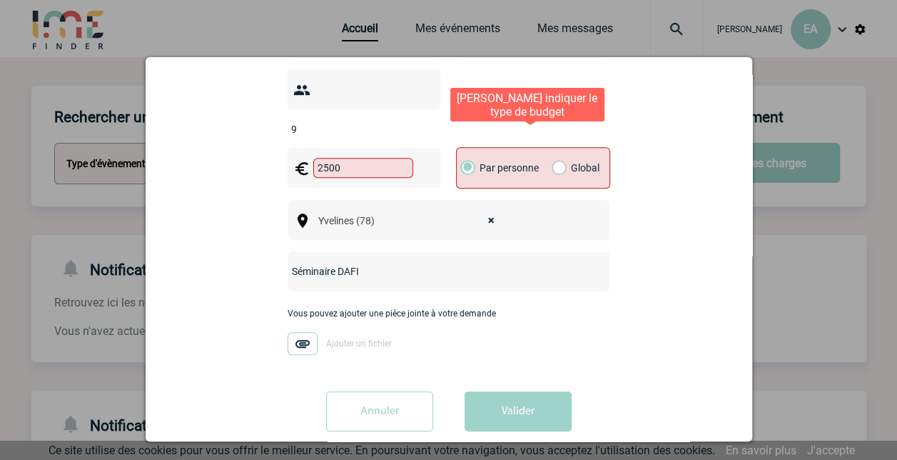
type input "2500"
click at [552, 148] on label "Global" at bounding box center [556, 168] width 9 height 40
click at [0, 0] on input "Global" at bounding box center [0, 0] width 0 height 0
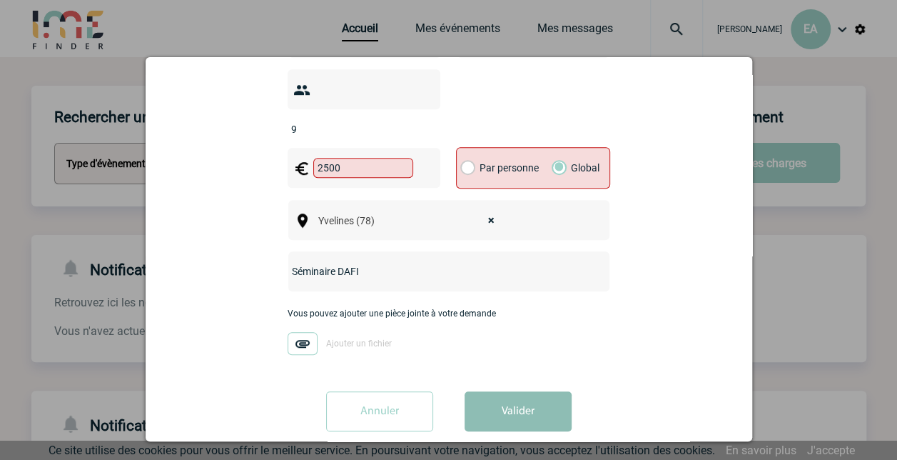
click at [511, 391] on button "Valider" at bounding box center [518, 411] width 107 height 40
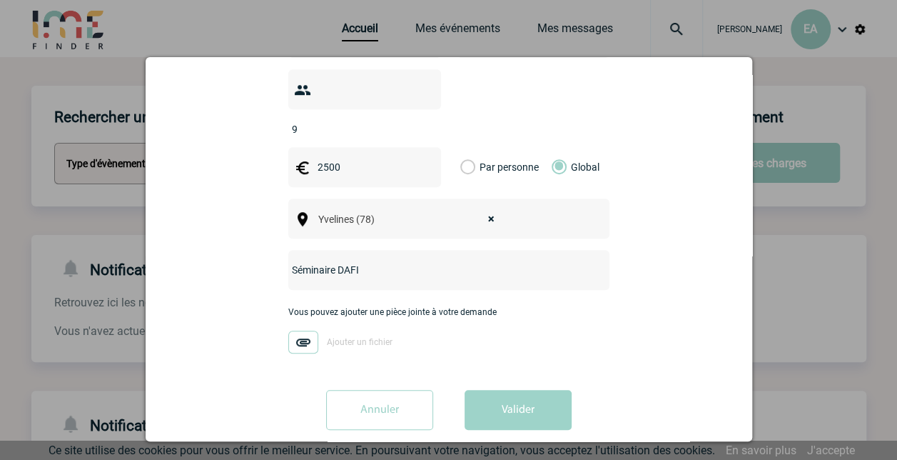
click at [300, 330] on img at bounding box center [303, 341] width 30 height 23
click at [0, 0] on input "Ajouter un fichier" at bounding box center [0, 0] width 0 height 0
click at [504, 391] on button "Valider" at bounding box center [518, 410] width 107 height 40
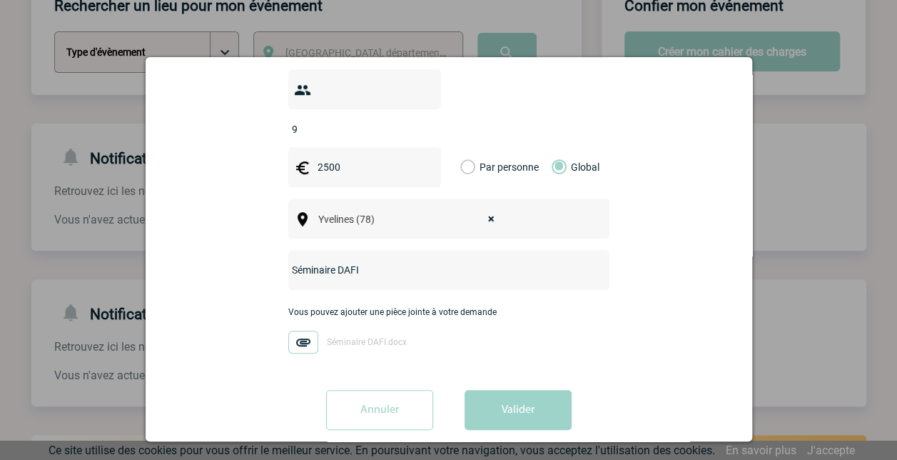
scroll to position [123, 0]
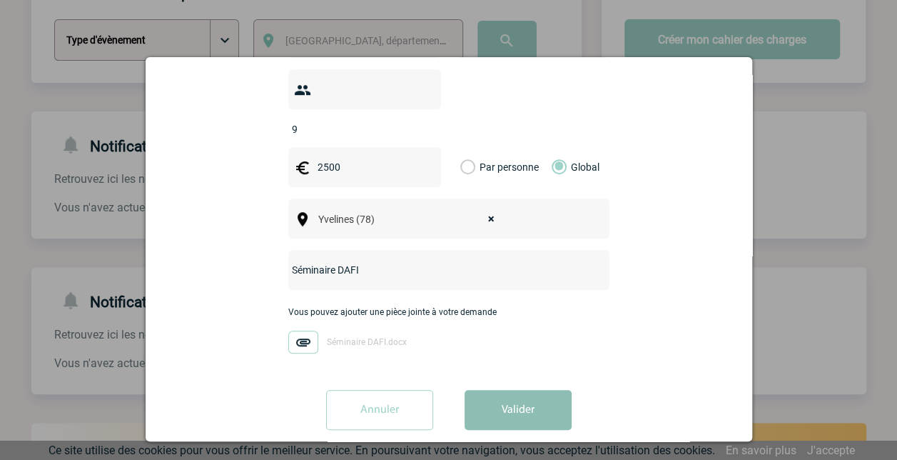
click at [484, 390] on button "Valider" at bounding box center [518, 410] width 107 height 40
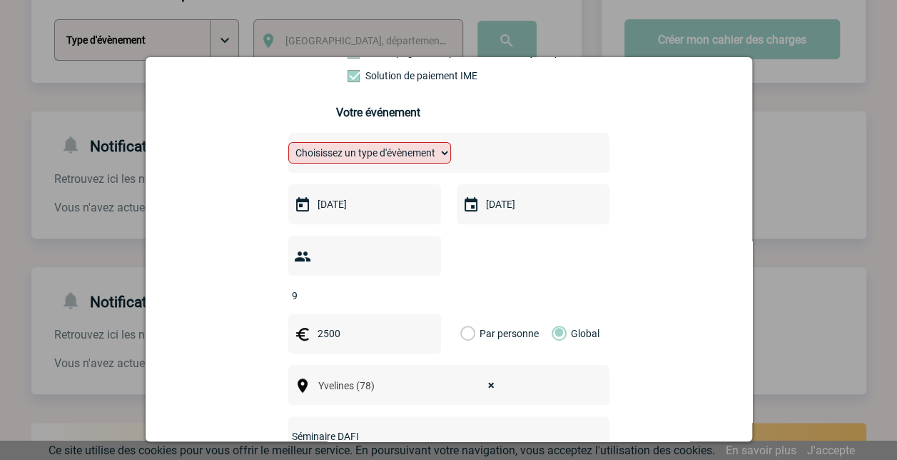
scroll to position [138, 0]
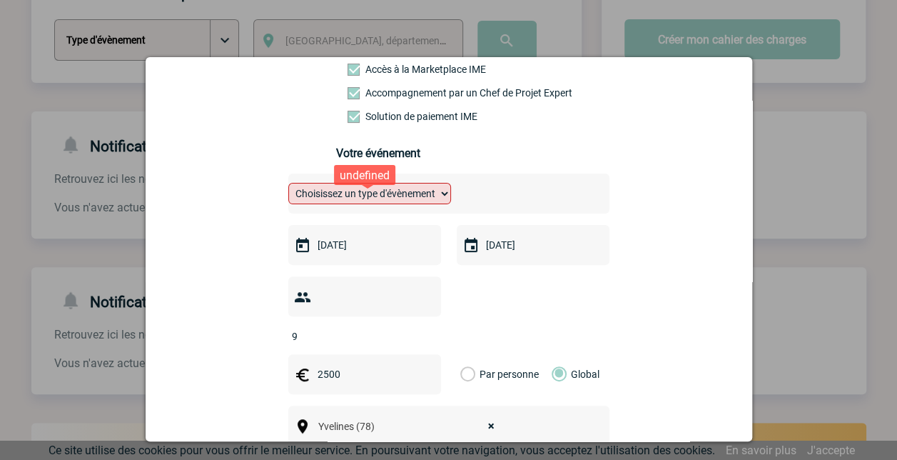
click at [445, 197] on select "Choisissez un type d'évènement Séminaire avec nuitée Séminaire sans nuitée Repa…" at bounding box center [369, 193] width 163 height 21
select select "1"
click at [288, 188] on select "Choisissez un type d'évènement Séminaire avec nuitée Séminaire sans nuitée Repa…" at bounding box center [369, 193] width 163 height 21
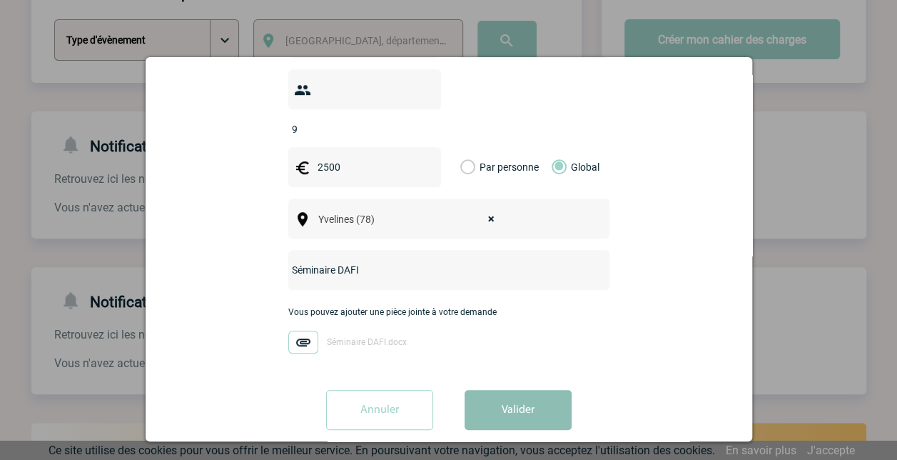
click at [519, 390] on button "Valider" at bounding box center [518, 410] width 107 height 40
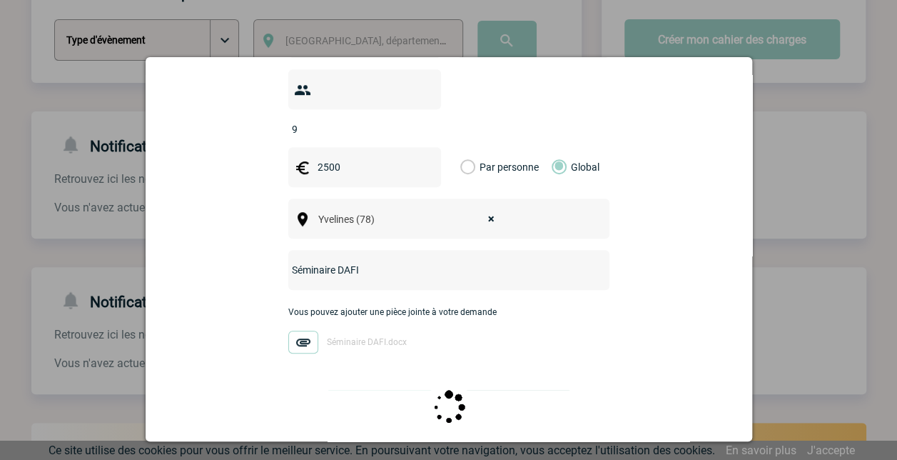
scroll to position [0, 0]
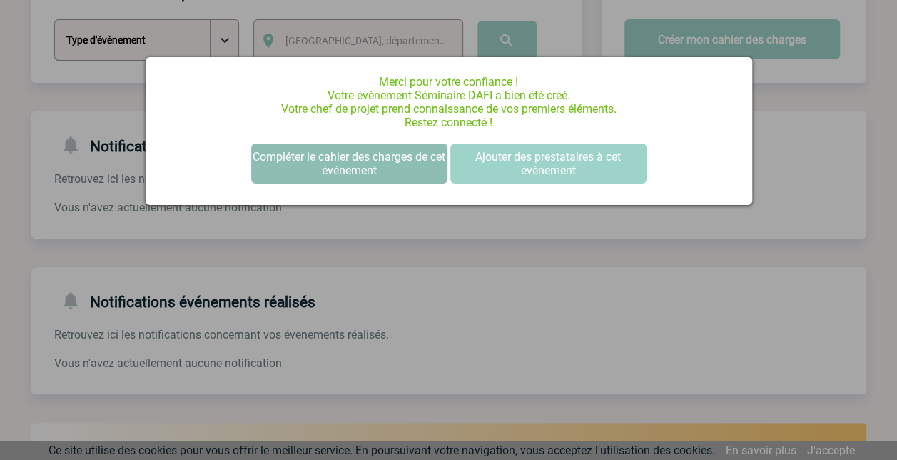
click at [402, 162] on button "Compléter le cahier des charges de cet événement" at bounding box center [349, 163] width 196 height 40
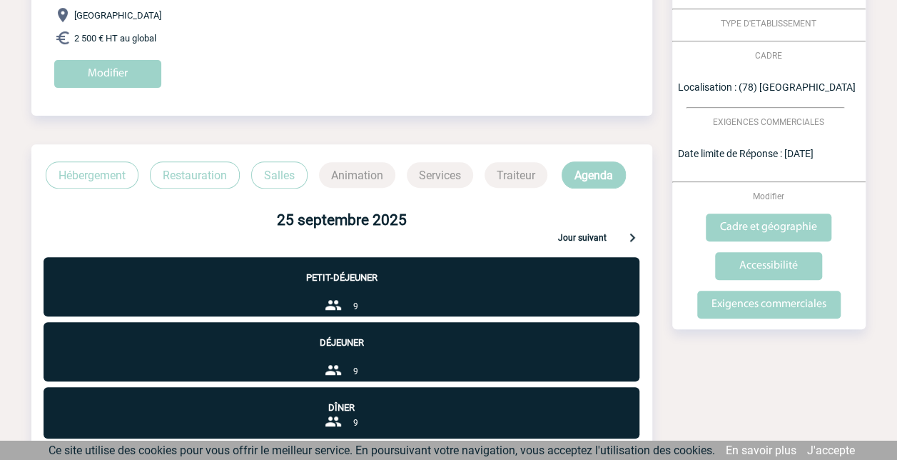
scroll to position [228, 0]
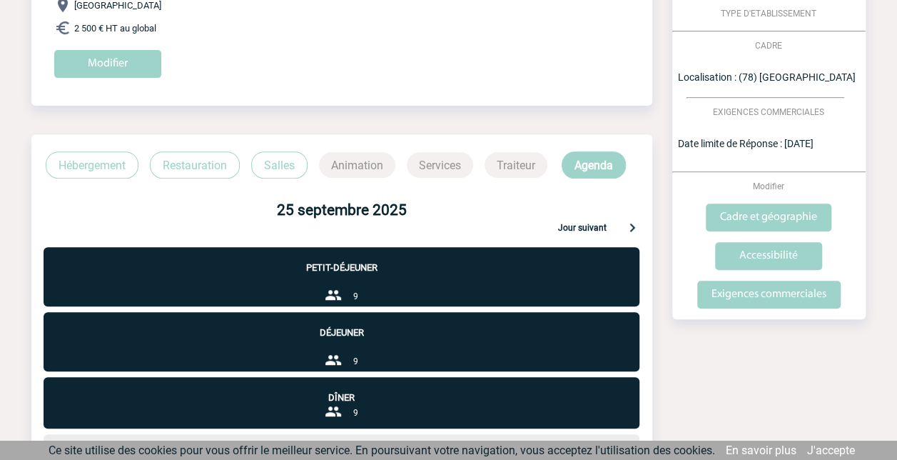
click at [351, 162] on p "Animation" at bounding box center [357, 165] width 76 height 26
click at [357, 167] on p "Animation" at bounding box center [357, 165] width 76 height 26
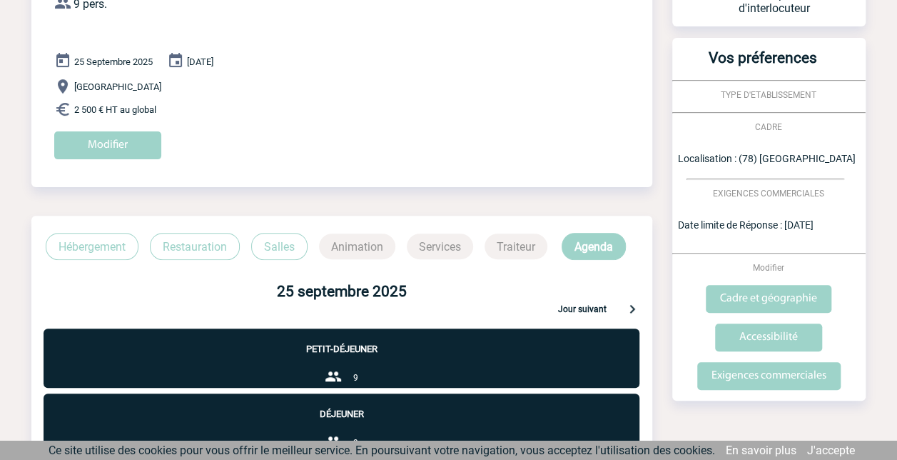
scroll to position [138, 0]
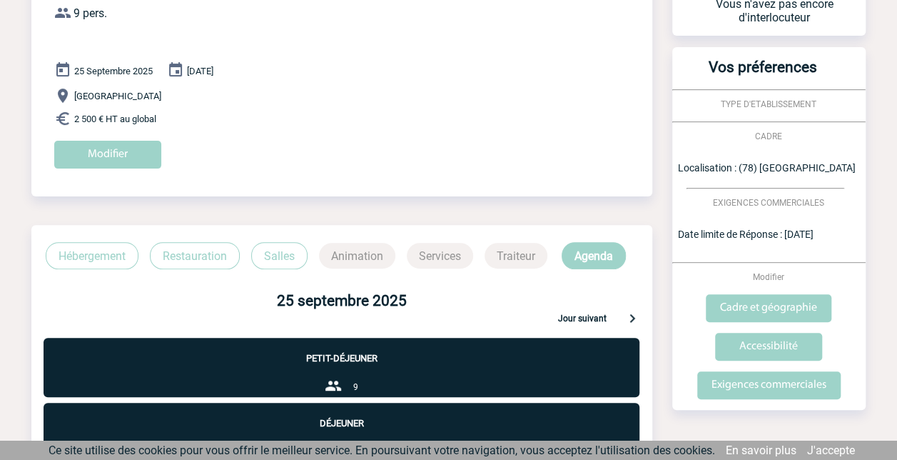
click at [360, 258] on p "Animation" at bounding box center [357, 256] width 76 height 26
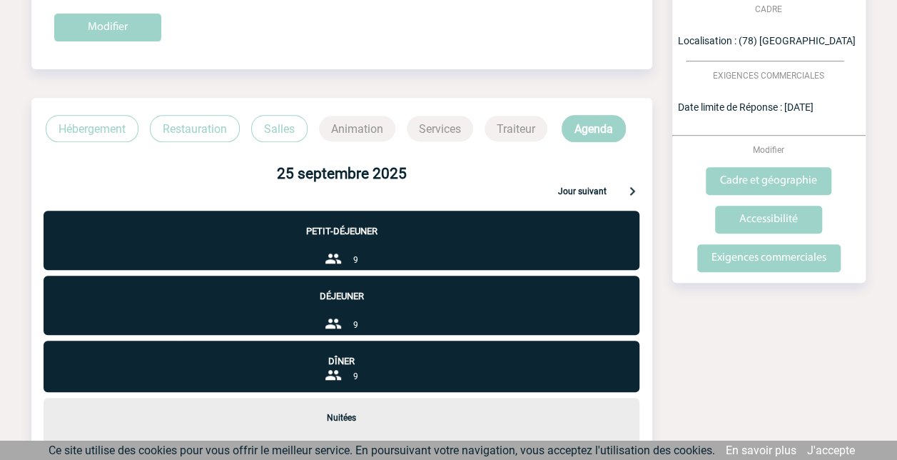
scroll to position [265, 0]
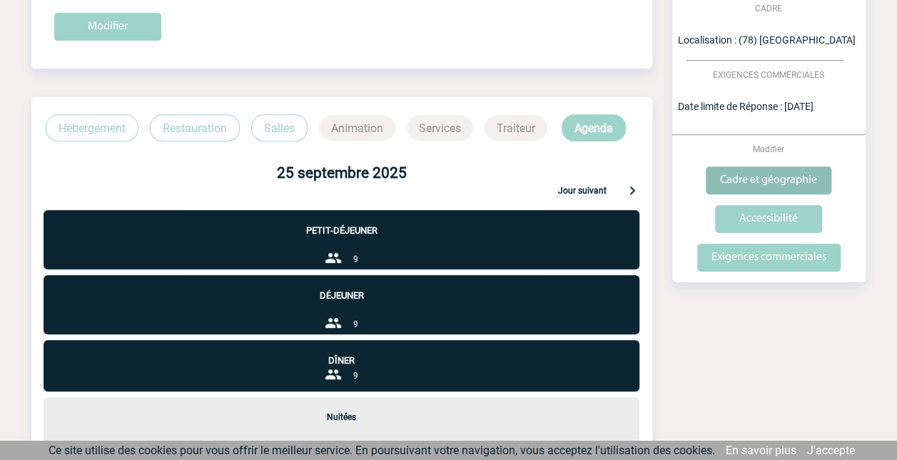
click at [753, 177] on input "Cadre et géographie" at bounding box center [769, 180] width 126 height 28
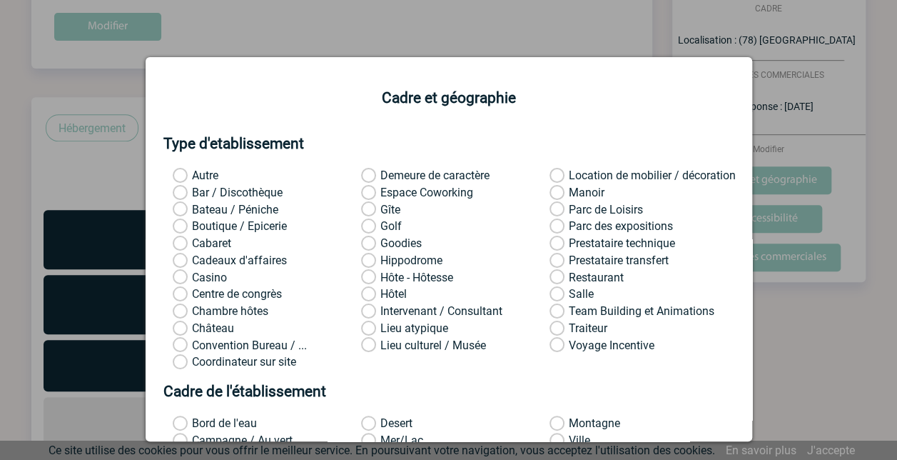
drag, startPoint x: 752, startPoint y: 255, endPoint x: 753, endPoint y: 301, distance: 45.7
click at [753, 301] on div at bounding box center [448, 230] width 897 height 460
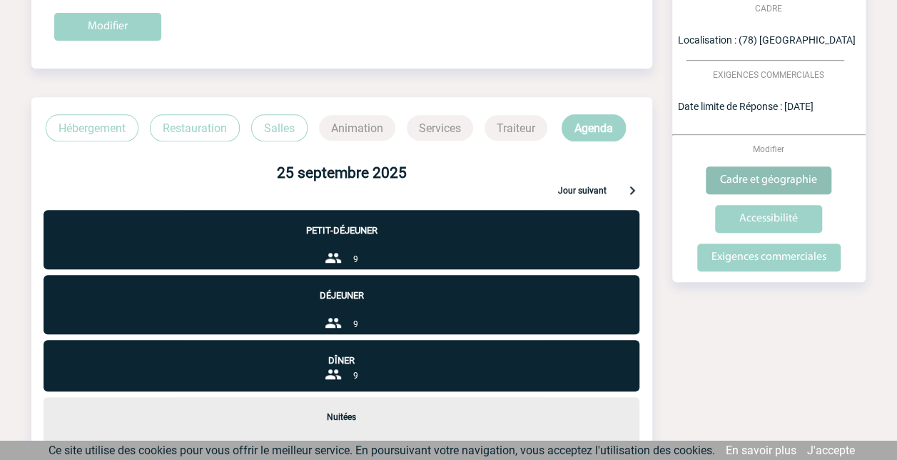
click at [758, 181] on input "Cadre et géographie" at bounding box center [769, 180] width 126 height 28
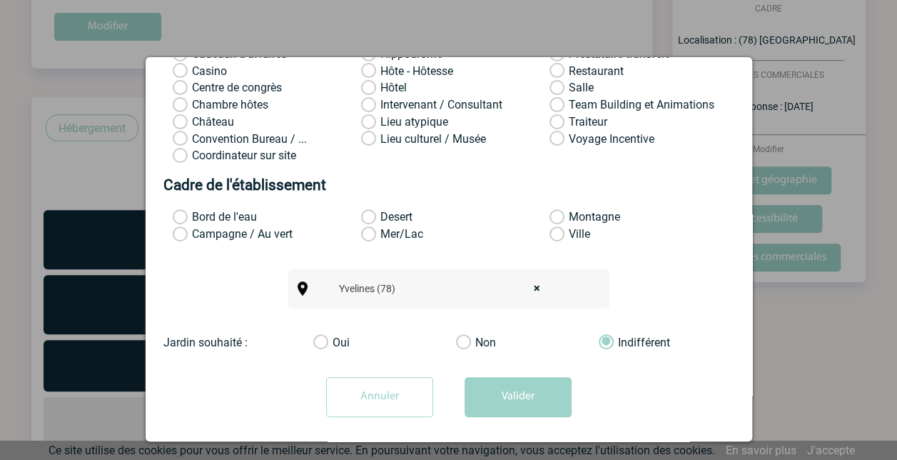
scroll to position [222, 0]
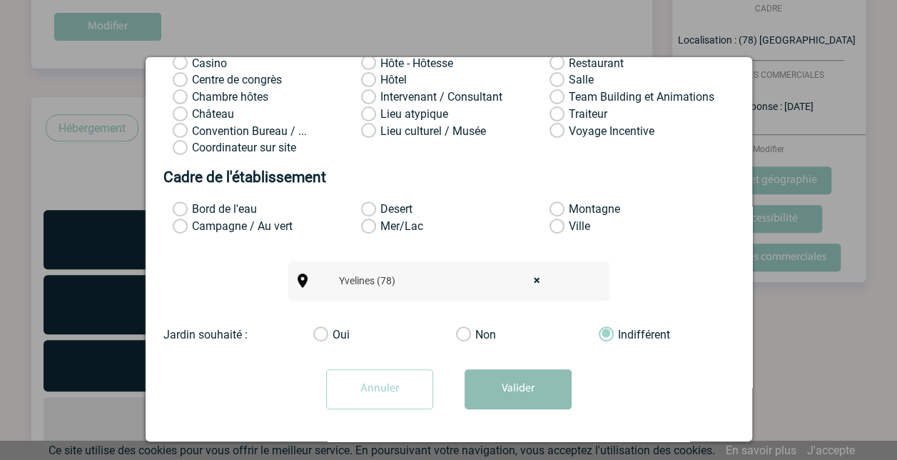
click at [554, 385] on button "Valider" at bounding box center [518, 389] width 107 height 40
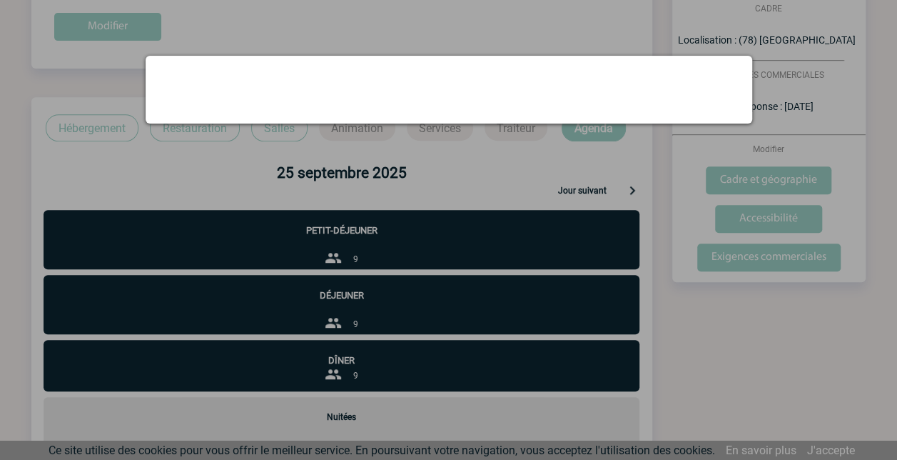
scroll to position [0, 0]
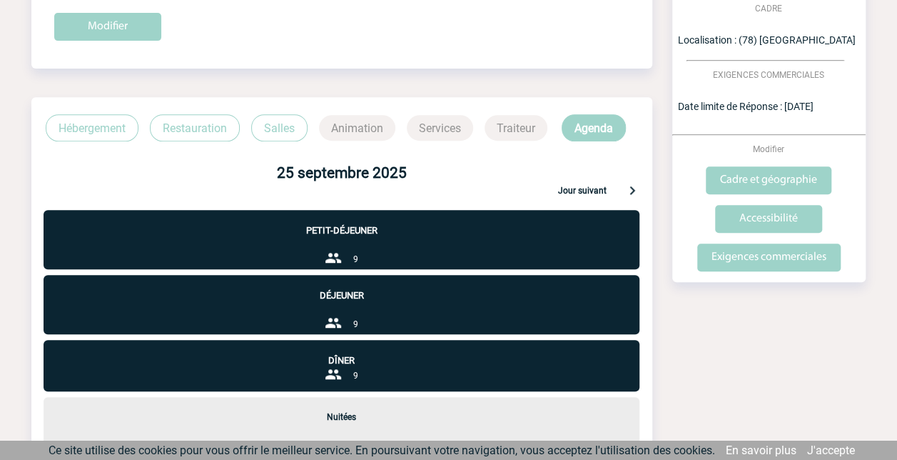
click at [521, 414] on p "Nuitées" at bounding box center [342, 409] width 596 height 25
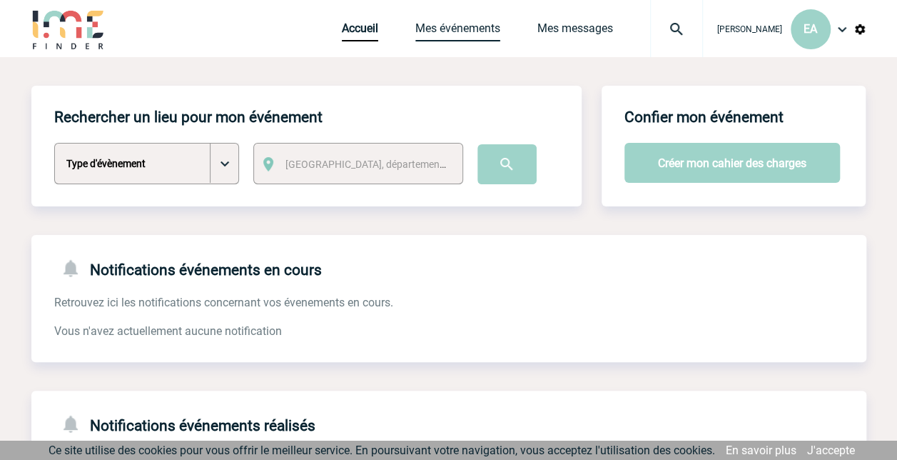
click at [487, 27] on link "Mes événements" at bounding box center [457, 31] width 85 height 20
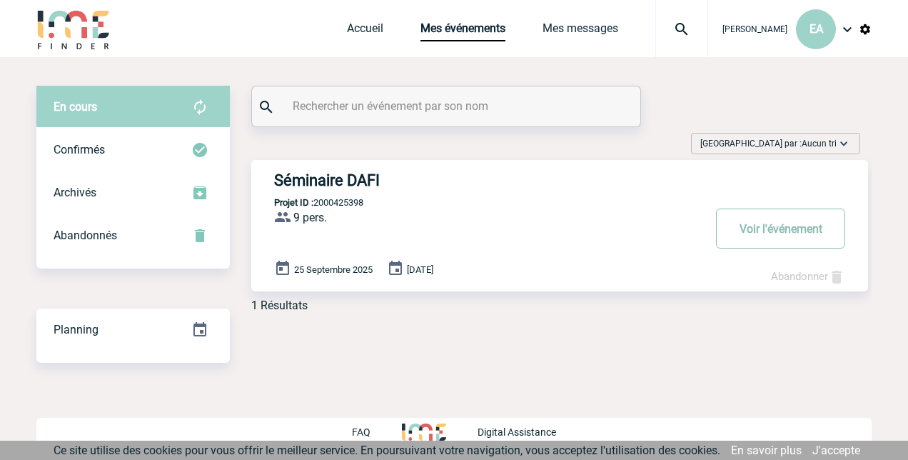
click at [786, 225] on button "Voir l'événement" at bounding box center [780, 228] width 129 height 40
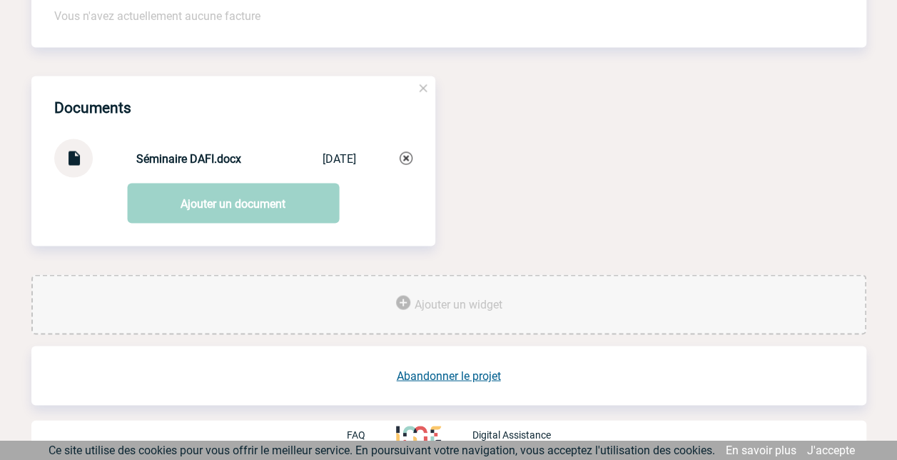
scroll to position [1282, 0]
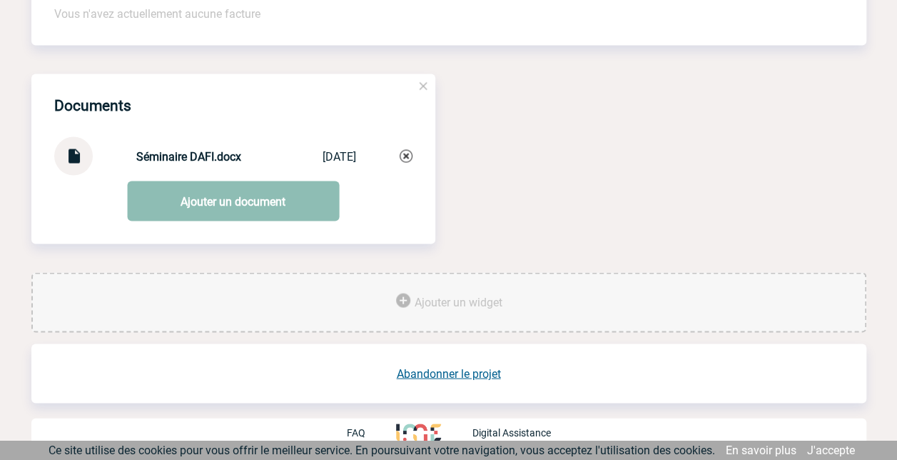
click at [243, 203] on link "Ajouter un document" at bounding box center [233, 201] width 212 height 40
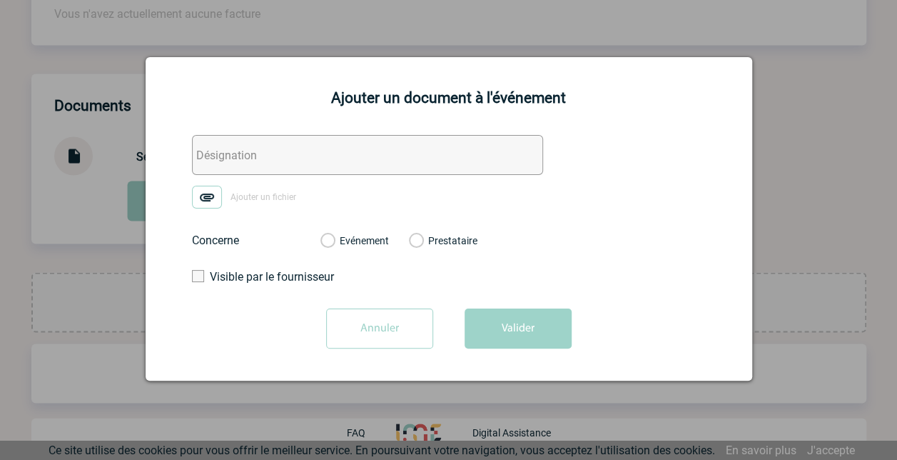
click at [397, 326] on input "Annuler" at bounding box center [379, 328] width 107 height 40
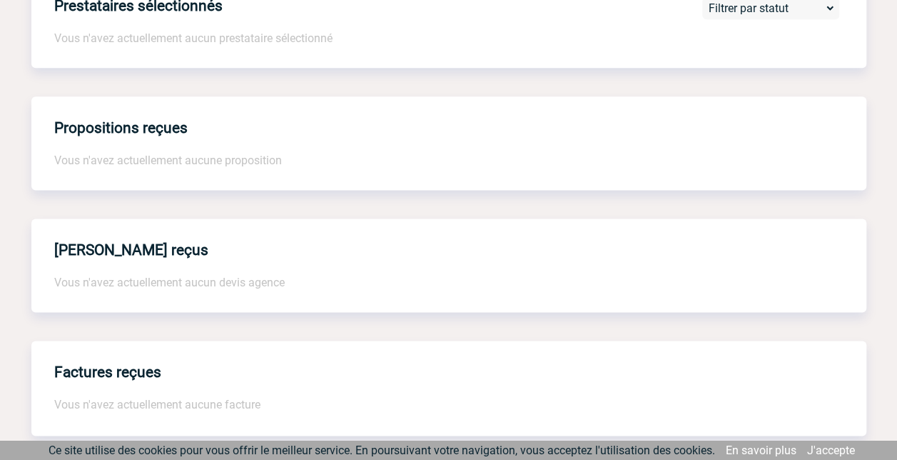
scroll to position [0, 0]
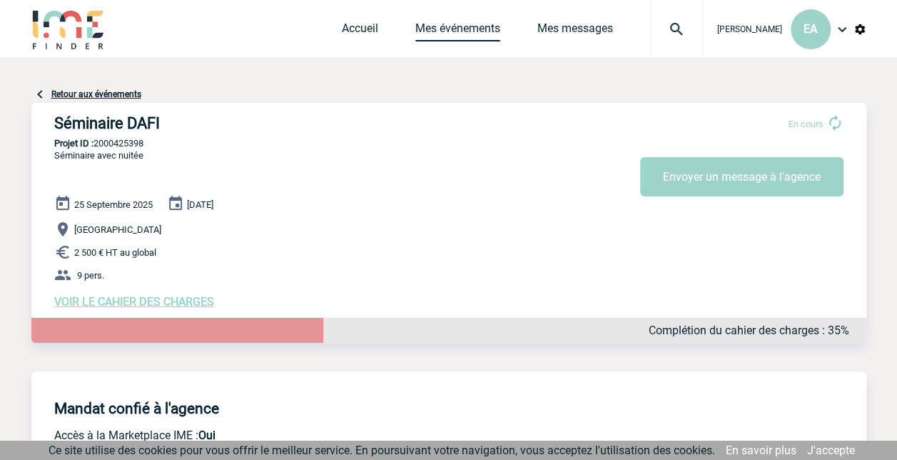
click at [432, 26] on link "Mes événements" at bounding box center [457, 31] width 85 height 20
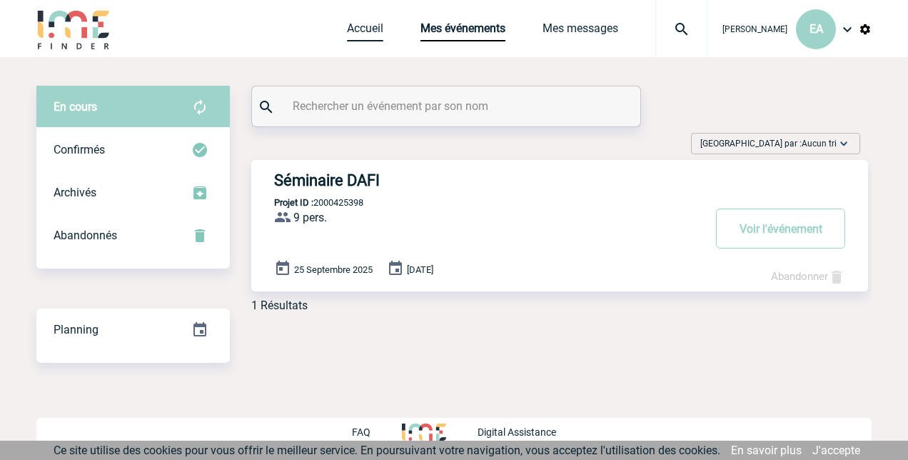
click at [376, 29] on link "Accueil" at bounding box center [365, 31] width 36 height 20
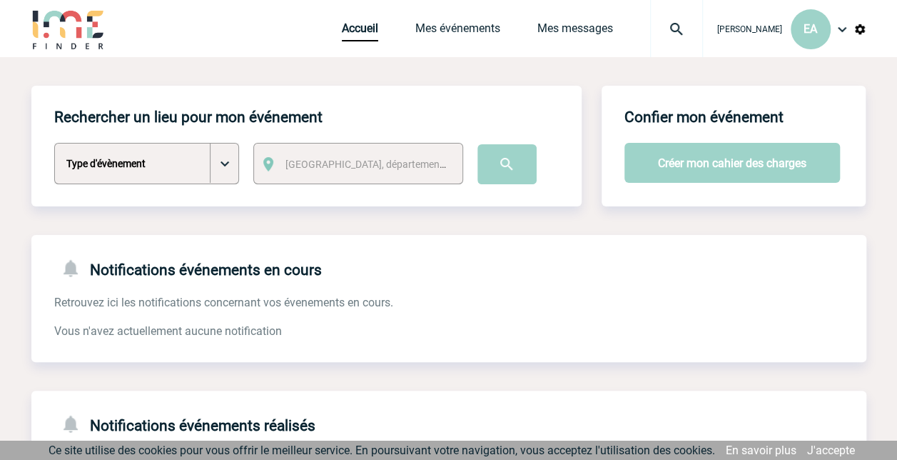
click at [225, 163] on select "Type d'évènement Séminaire avec nuitée Séminaire sans nuitée Repas de groupe Te…" at bounding box center [146, 163] width 185 height 41
select select "1"
click at [54, 143] on select "Type d'évènement Séminaire avec nuitée Séminaire sans nuitée Repas de groupe Te…" at bounding box center [146, 163] width 185 height 41
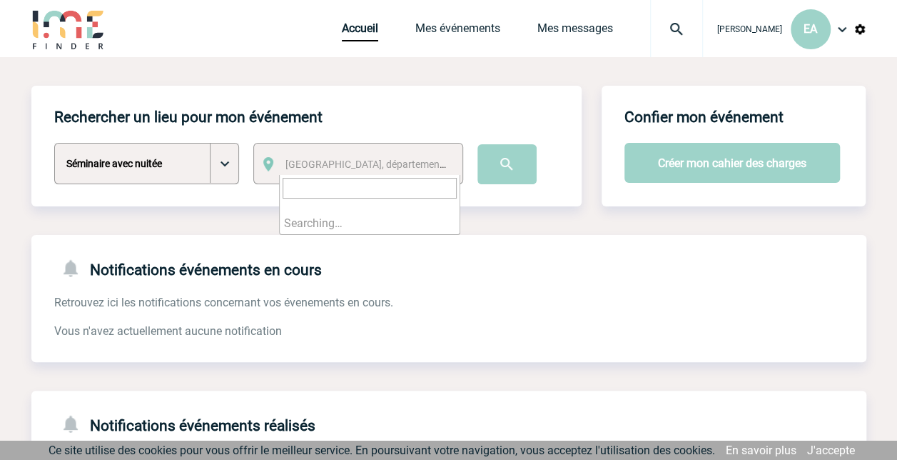
click at [313, 161] on span "[GEOGRAPHIC_DATA], département, région..." at bounding box center [384, 163] width 198 height 11
click at [308, 157] on span "[GEOGRAPHIC_DATA], département, région..." at bounding box center [370, 164] width 181 height 20
click at [308, 159] on span "[GEOGRAPHIC_DATA], département, région..." at bounding box center [384, 163] width 198 height 11
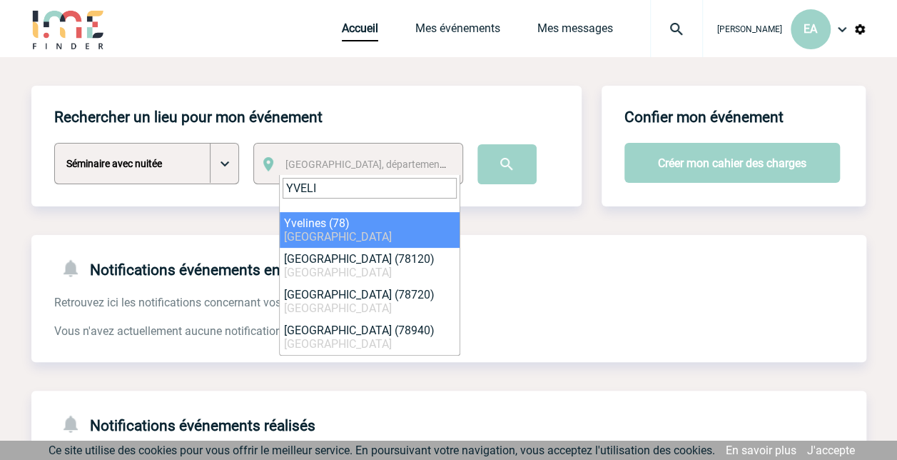
type input "YVELI"
select select "775"
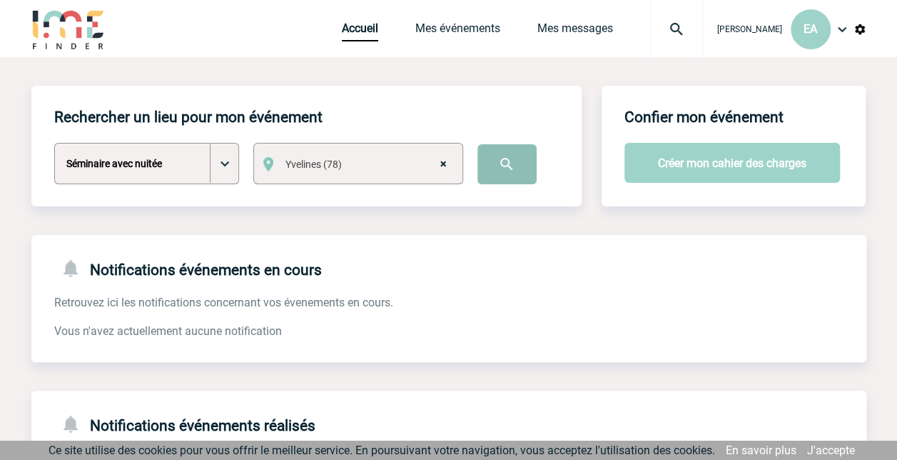
click at [502, 157] on input "image" at bounding box center [506, 164] width 59 height 40
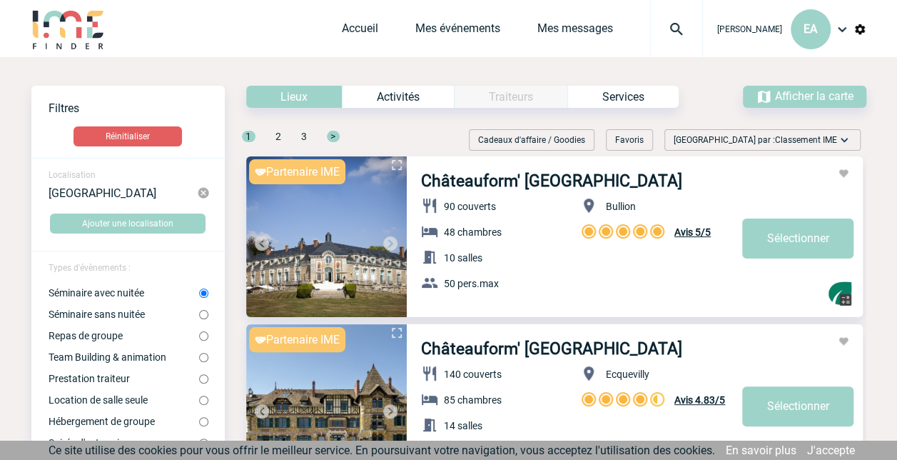
click at [397, 91] on div "Activités" at bounding box center [398, 97] width 112 height 22
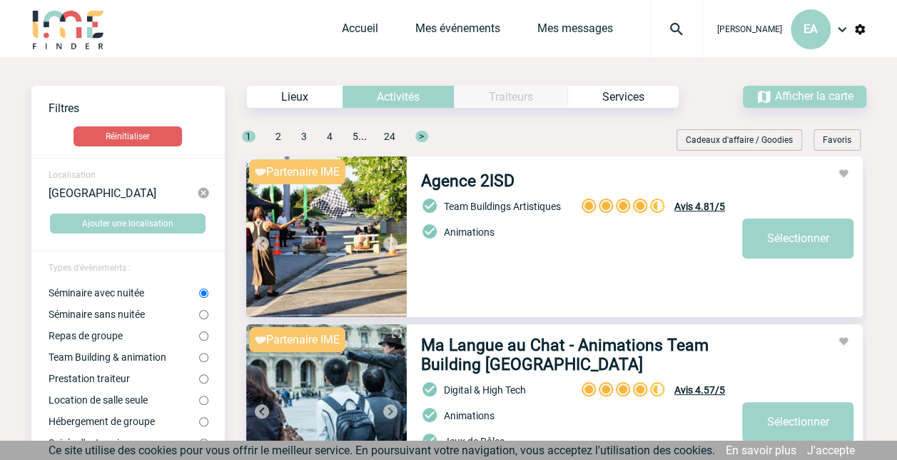
click at [311, 90] on div "Lieux" at bounding box center [294, 97] width 96 height 22
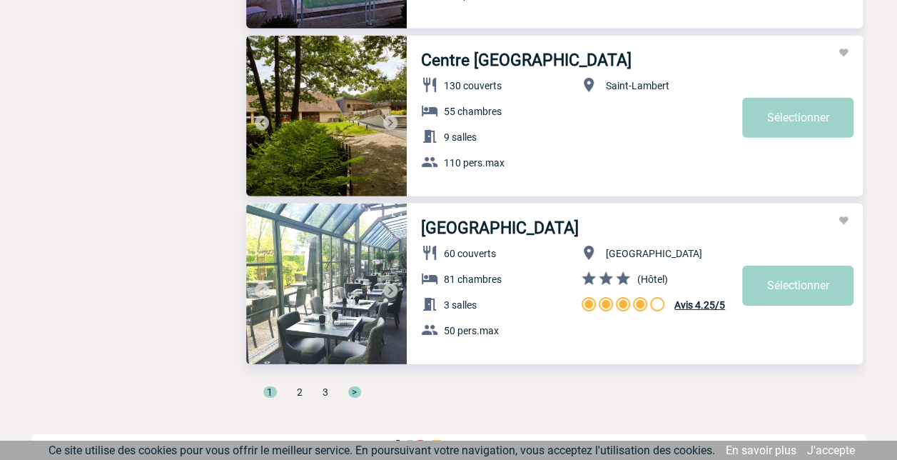
scroll to position [4833, 0]
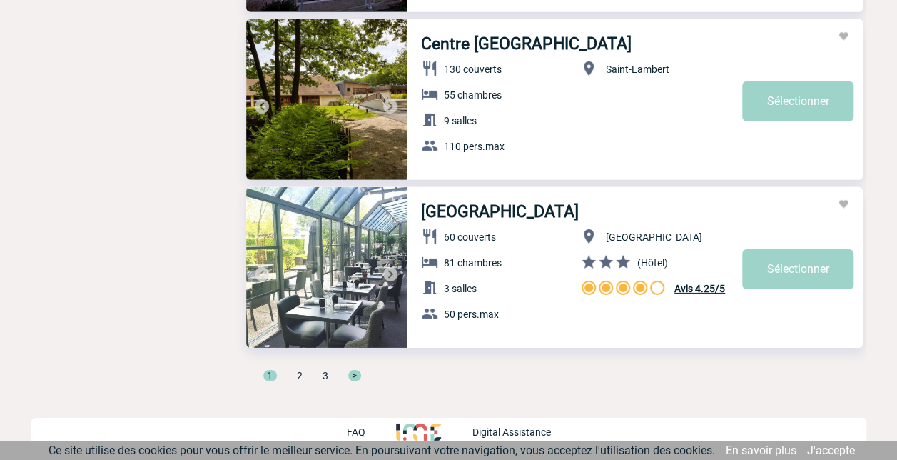
click at [354, 376] on span ">" at bounding box center [354, 375] width 13 height 11
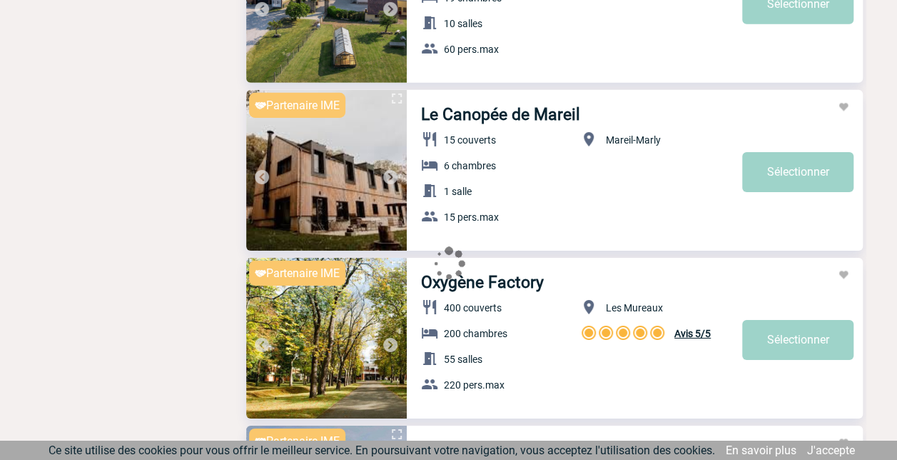
scroll to position [0, 0]
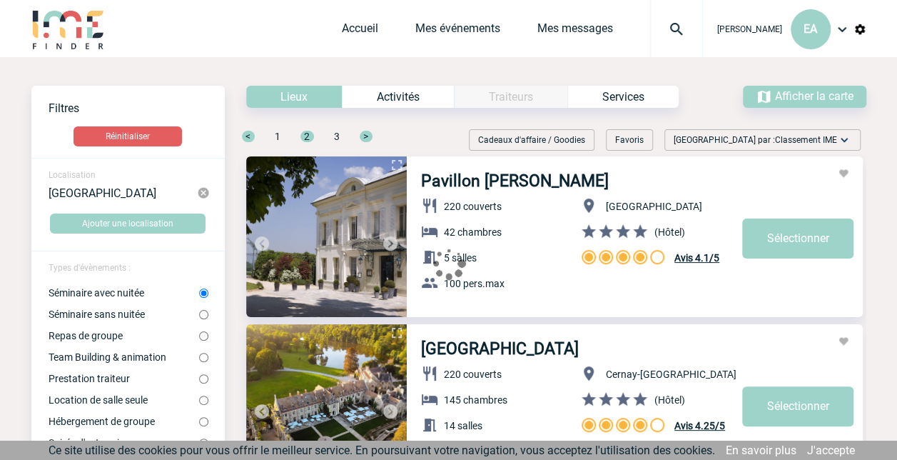
click at [841, 328] on div "Abbaye des Vaux de Cernay 220 couverts 145 chambres 14 salles 150 pers.max Cern…" at bounding box center [635, 400] width 456 height 153
click at [862, 209] on div "Pavillon Henri IV 220 couverts 42 chambres 5 salles 100 pers.max Saint-Germain-…" at bounding box center [545, 240] width 641 height 168
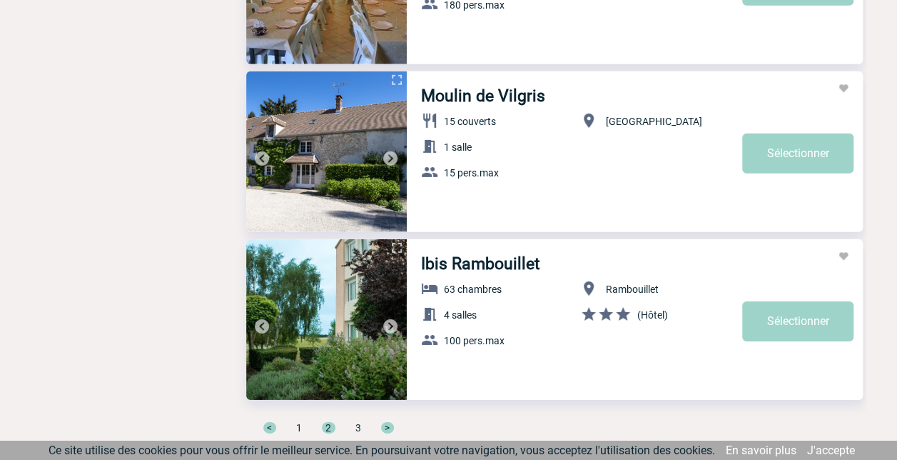
scroll to position [4833, 0]
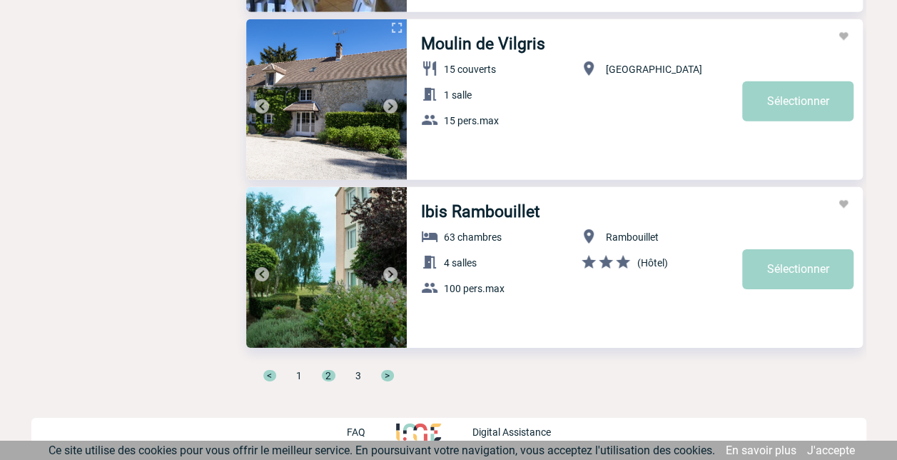
click at [357, 373] on span "3" at bounding box center [358, 375] width 6 height 11
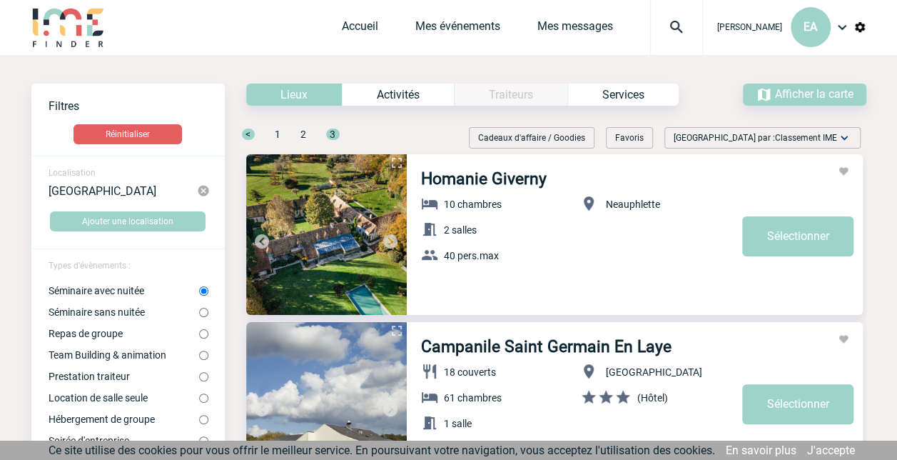
scroll to position [0, 0]
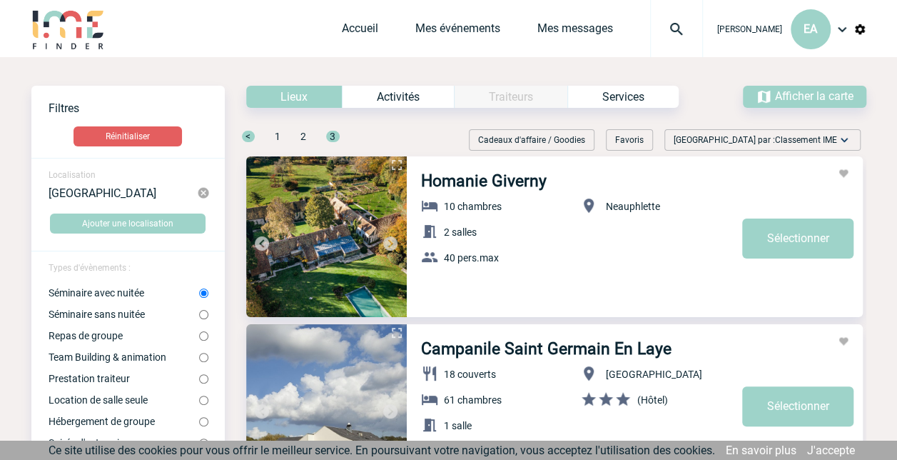
click at [392, 97] on div "Activités" at bounding box center [398, 97] width 112 height 22
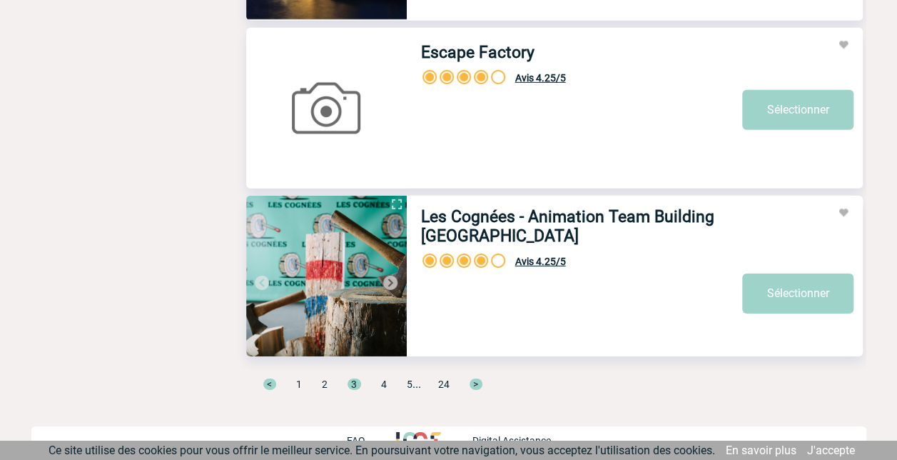
scroll to position [4833, 0]
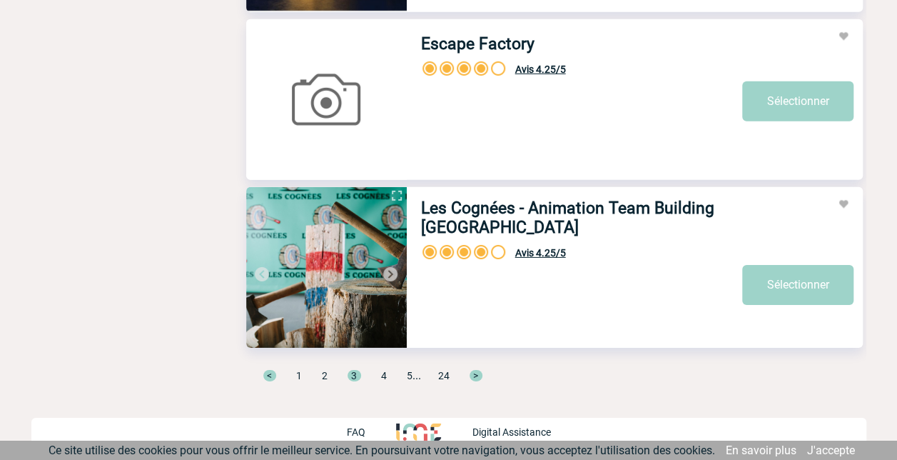
click at [271, 371] on span "<" at bounding box center [269, 375] width 13 height 11
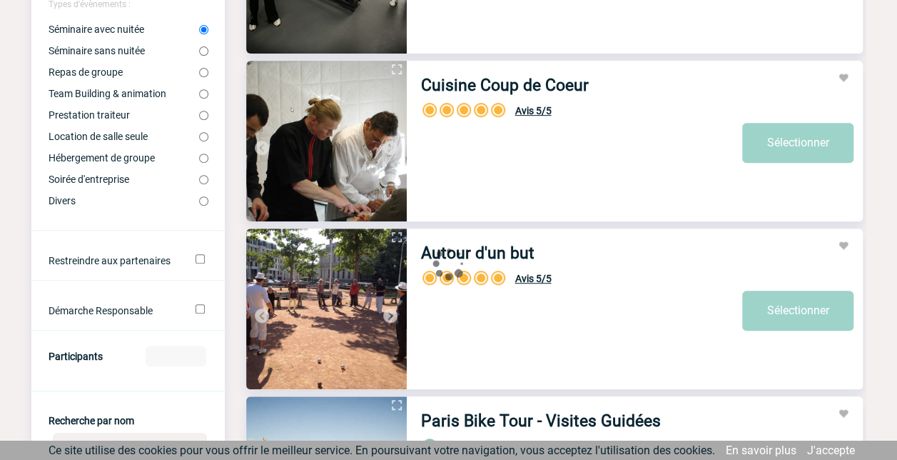
scroll to position [0, 0]
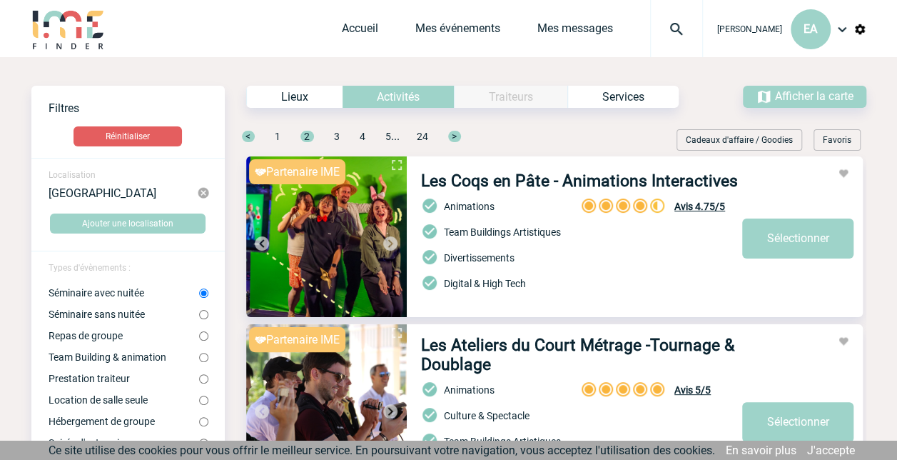
click at [293, 97] on div "Lieux" at bounding box center [294, 97] width 96 height 22
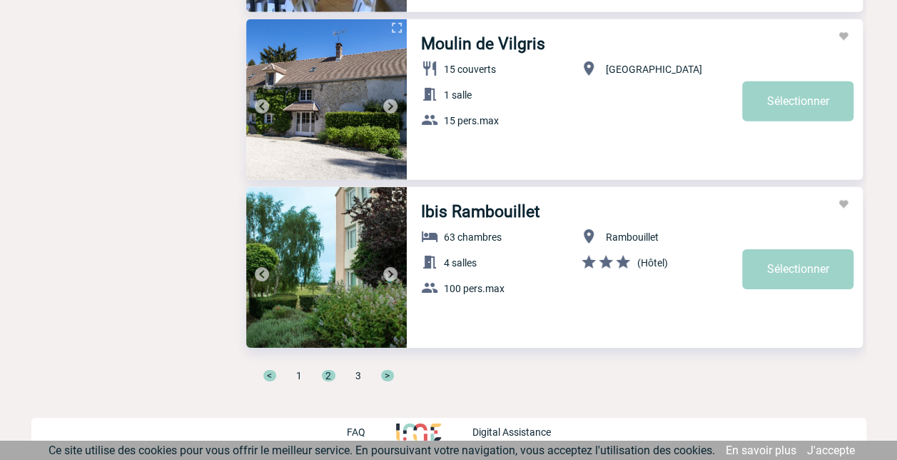
scroll to position [4833, 0]
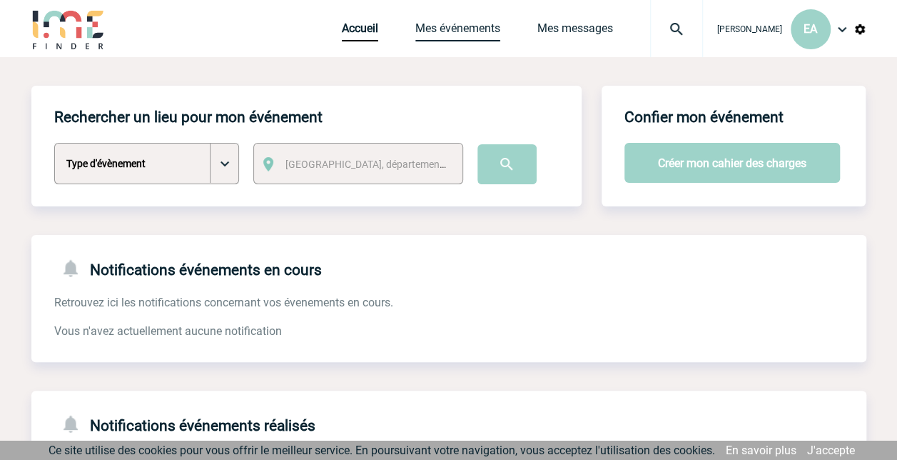
click at [472, 26] on link "Mes événements" at bounding box center [457, 31] width 85 height 20
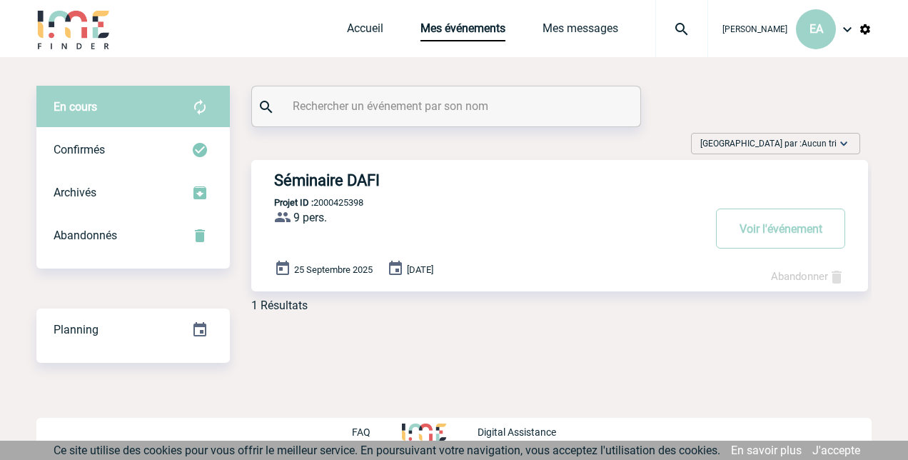
click at [348, 174] on h3 "Séminaire DAFI" at bounding box center [488, 180] width 428 height 18
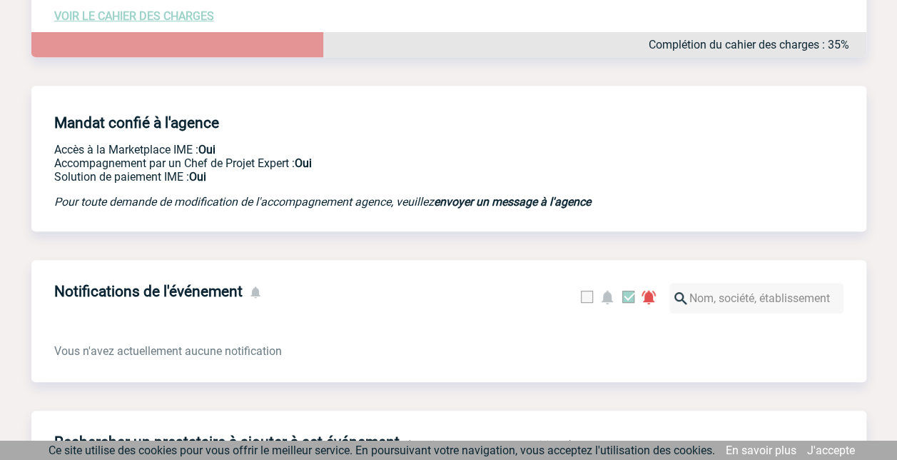
scroll to position [342, 0]
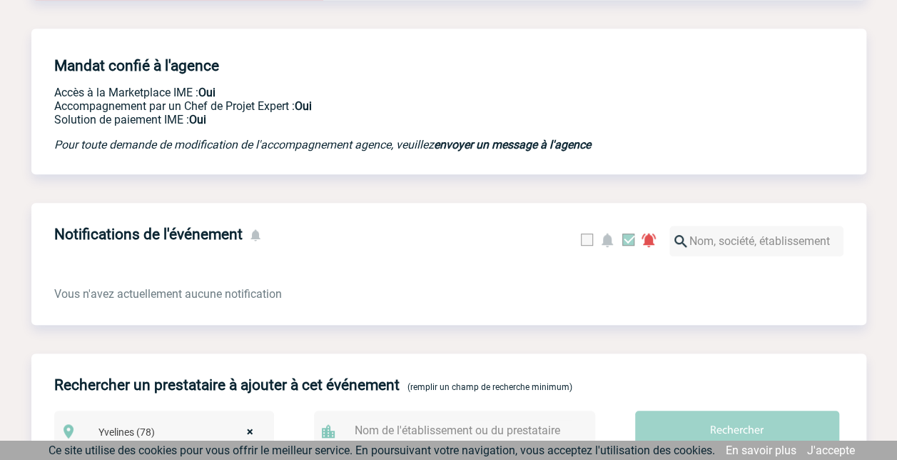
click at [489, 151] on b "envoyer un message à l'agence" at bounding box center [512, 145] width 157 height 14
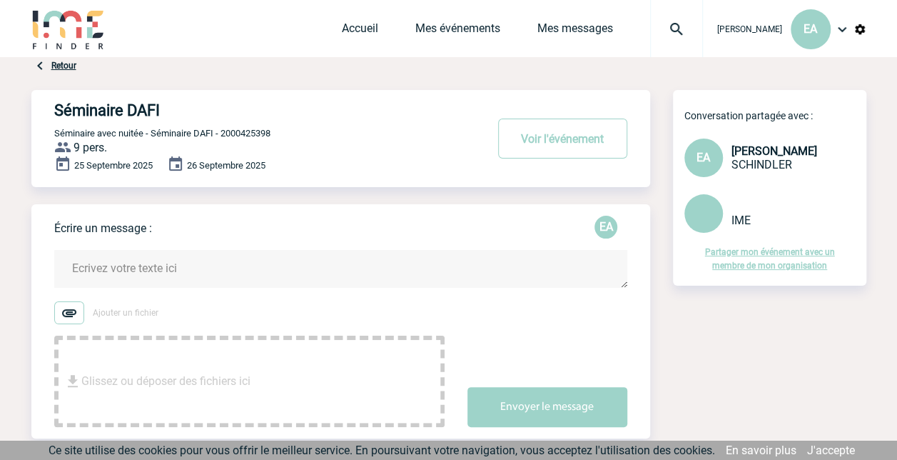
click at [467, 268] on textarea at bounding box center [340, 269] width 573 height 38
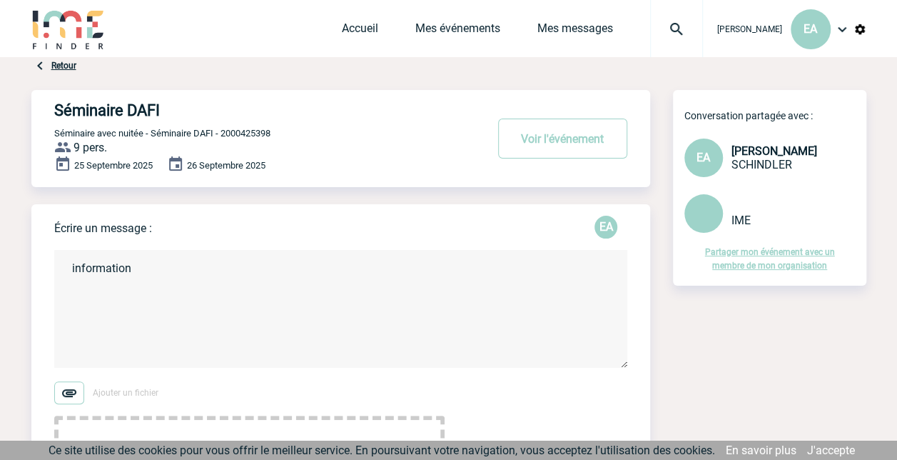
type textarea "information"
click at [489, 405] on div "Ajouter un fichier Glissez ou déposer des fichiers ici Envoyer le message" at bounding box center [352, 444] width 596 height 126
